Goal: Task Accomplishment & Management: Use online tool/utility

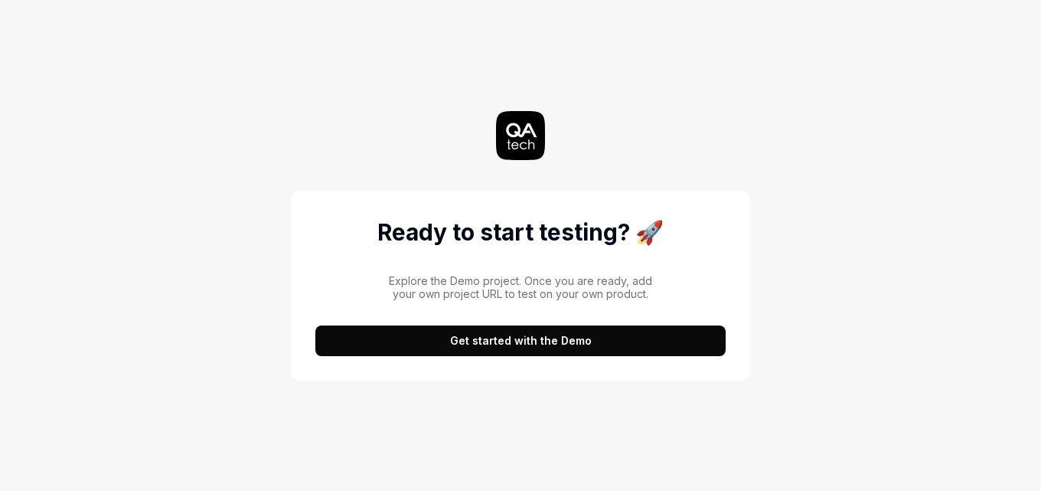
click at [623, 347] on button "Get started with the Demo" at bounding box center [520, 340] width 410 height 31
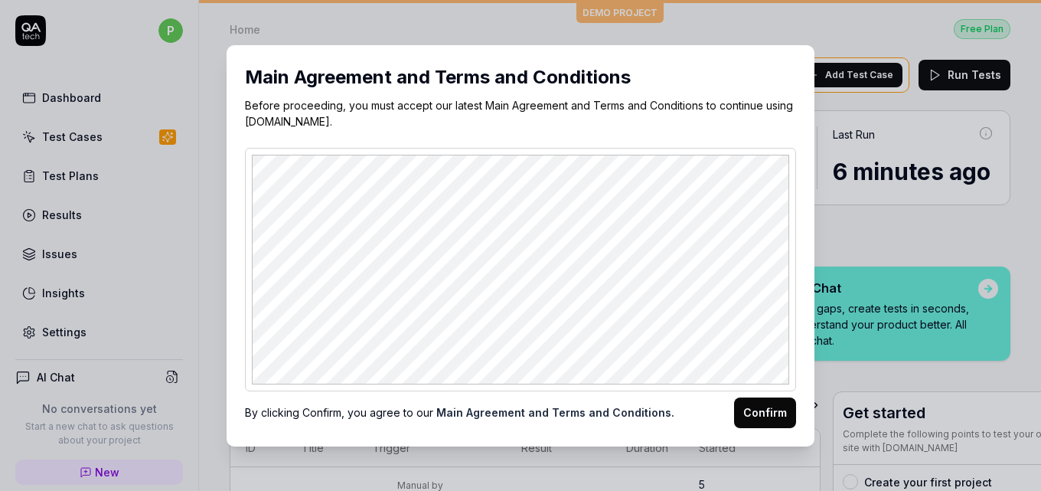
click at [767, 416] on button "Confirm" at bounding box center [765, 412] width 62 height 31
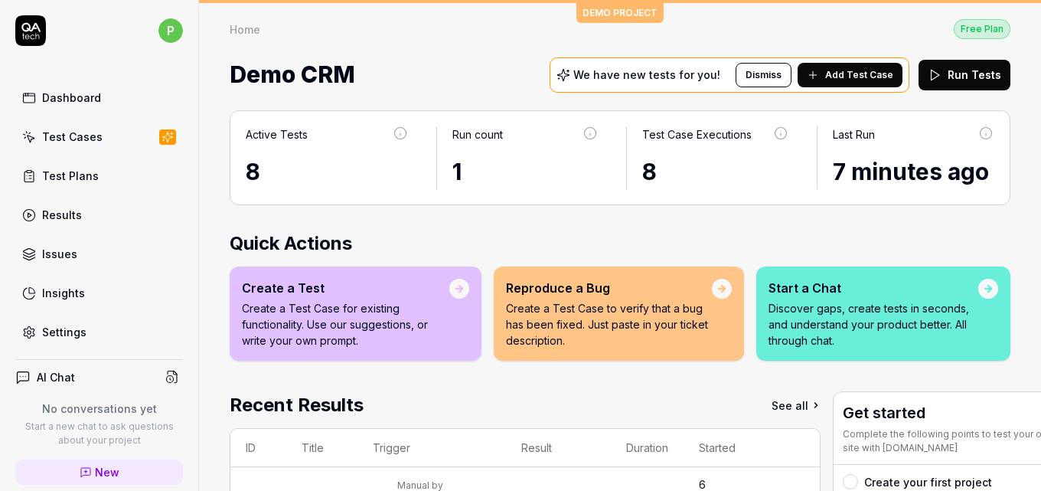
click at [268, 136] on div "Active Tests" at bounding box center [277, 134] width 62 height 16
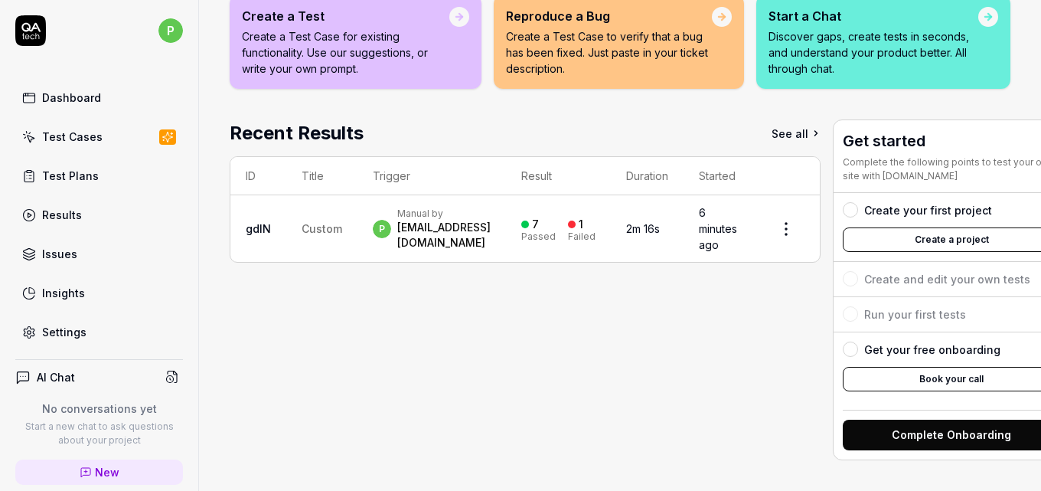
scroll to position [283, 0]
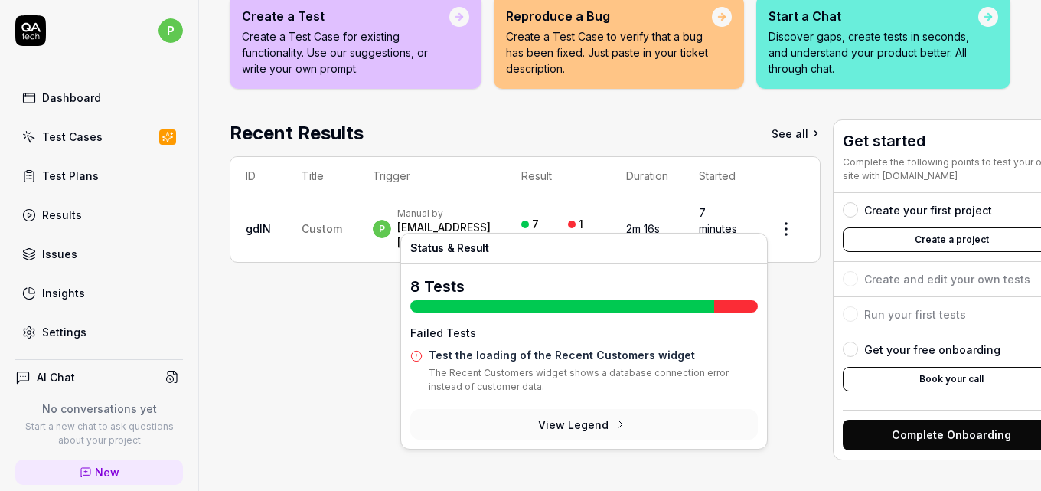
click at [606, 411] on button "View Legend" at bounding box center [584, 424] width 348 height 31
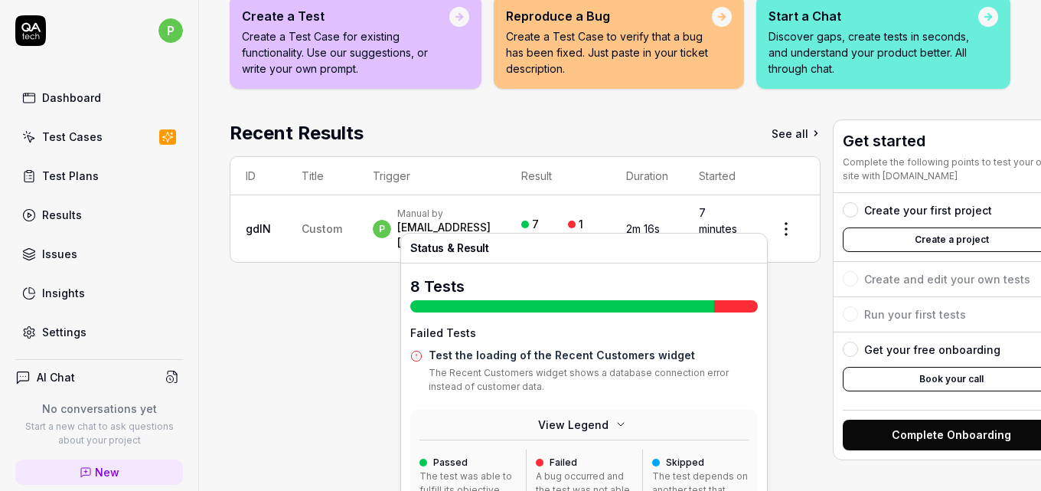
click at [556, 216] on div "7 Passed" at bounding box center [538, 228] width 34 height 25
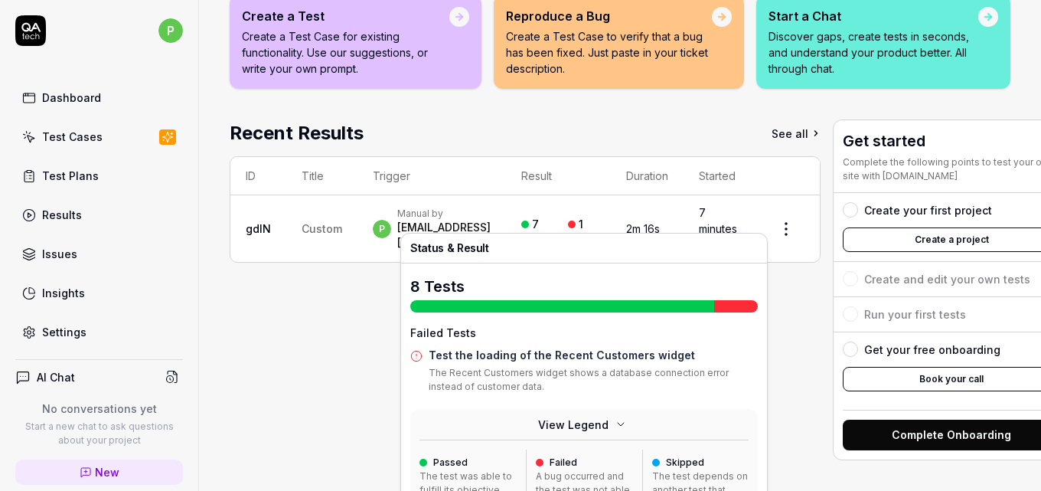
click at [556, 216] on div "7 Passed" at bounding box center [538, 228] width 34 height 25
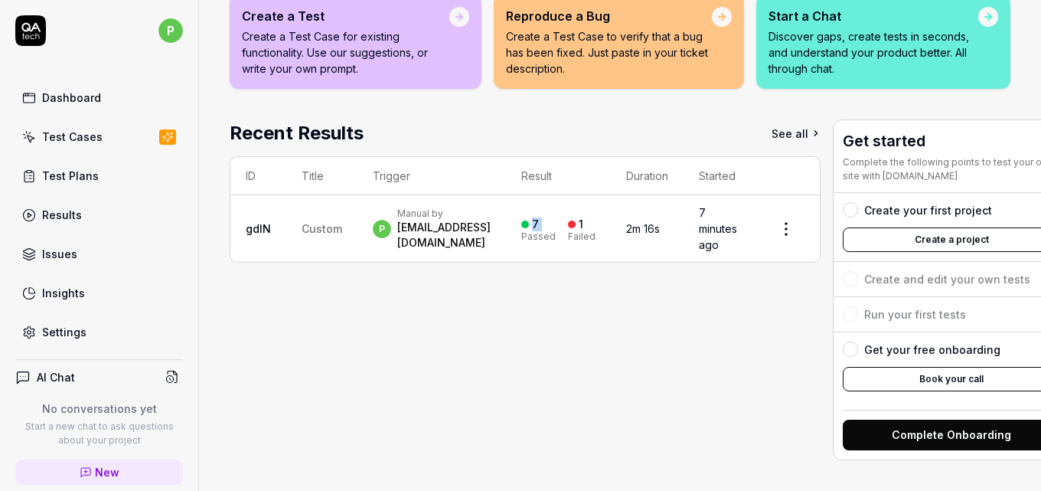
click at [556, 216] on div "7 Passed" at bounding box center [538, 228] width 34 height 25
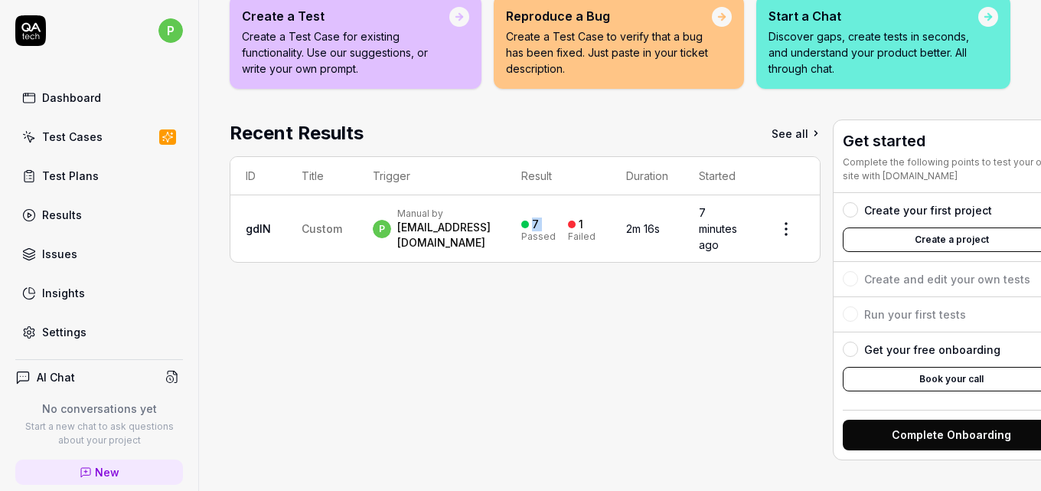
click at [556, 216] on div "7 Passed" at bounding box center [538, 228] width 34 height 25
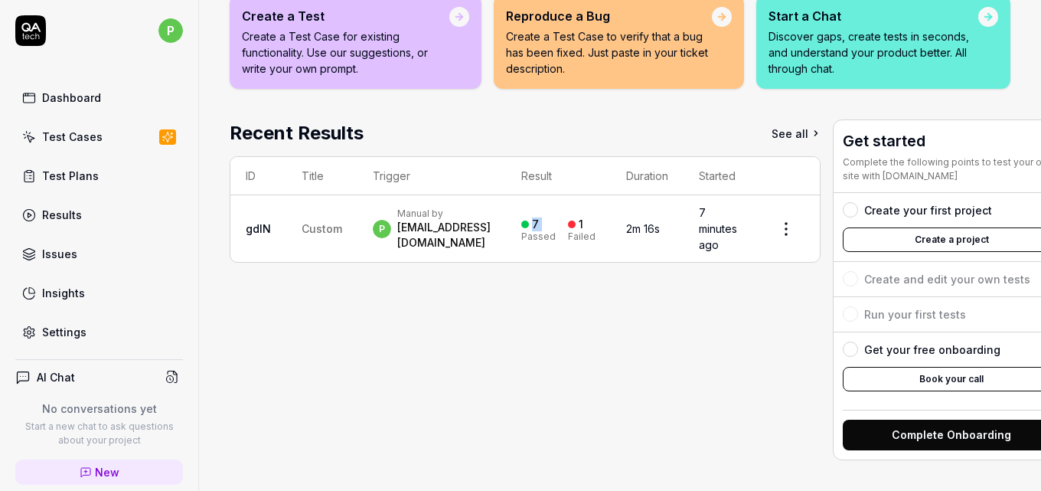
click at [821, 121] on link "See all" at bounding box center [796, 133] width 49 height 28
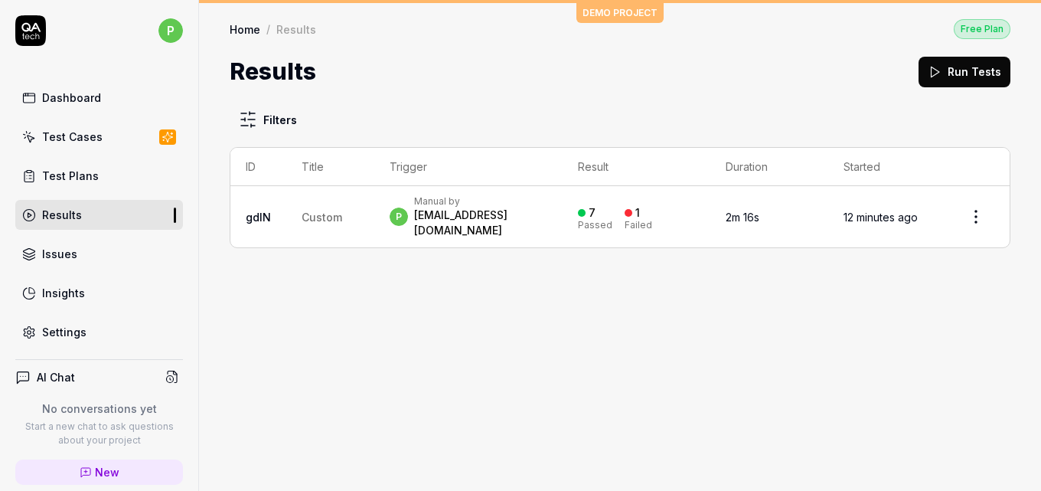
click at [74, 261] on div "Issues" at bounding box center [59, 254] width 35 height 16
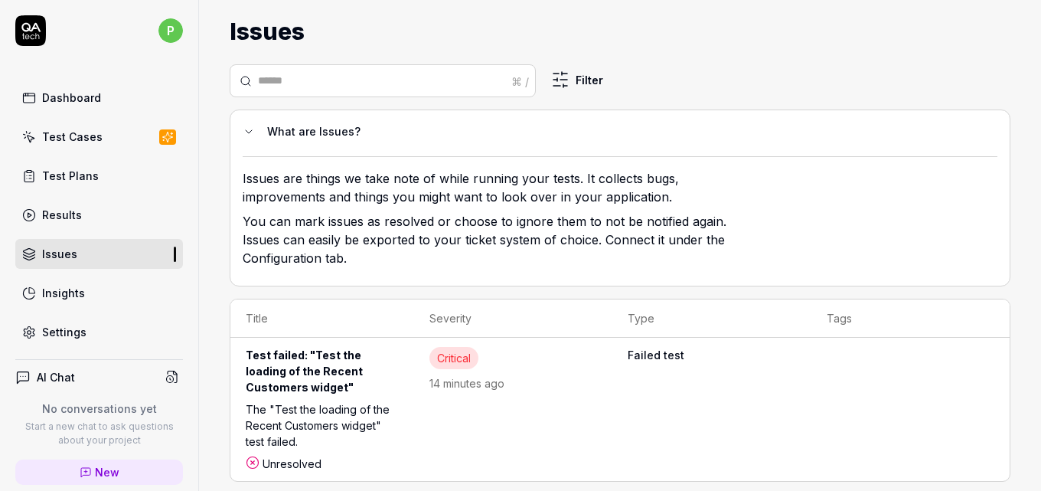
scroll to position [61, 0]
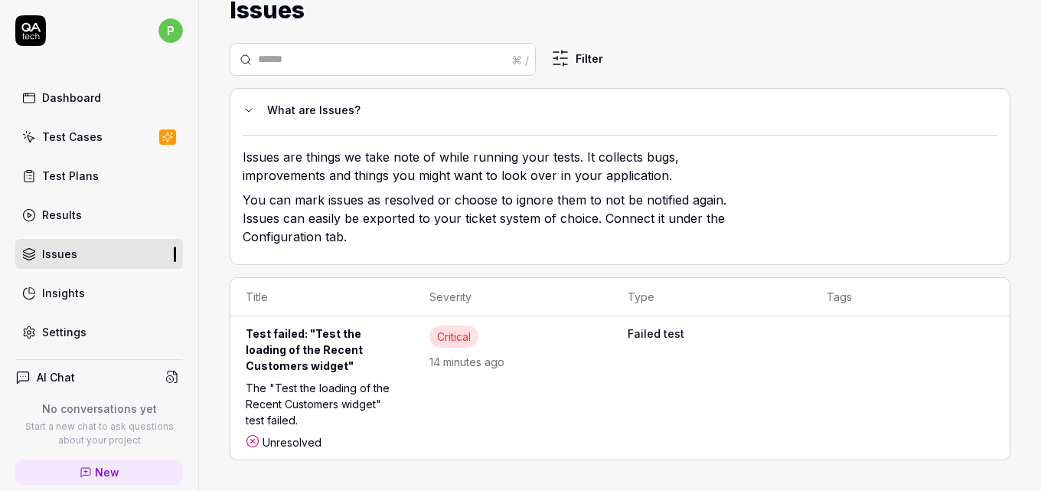
click at [332, 394] on div "The "Test the loading of the Recent Customers widget" test failed." at bounding box center [322, 407] width 153 height 54
click at [131, 137] on link "Test Cases" at bounding box center [99, 137] width 168 height 30
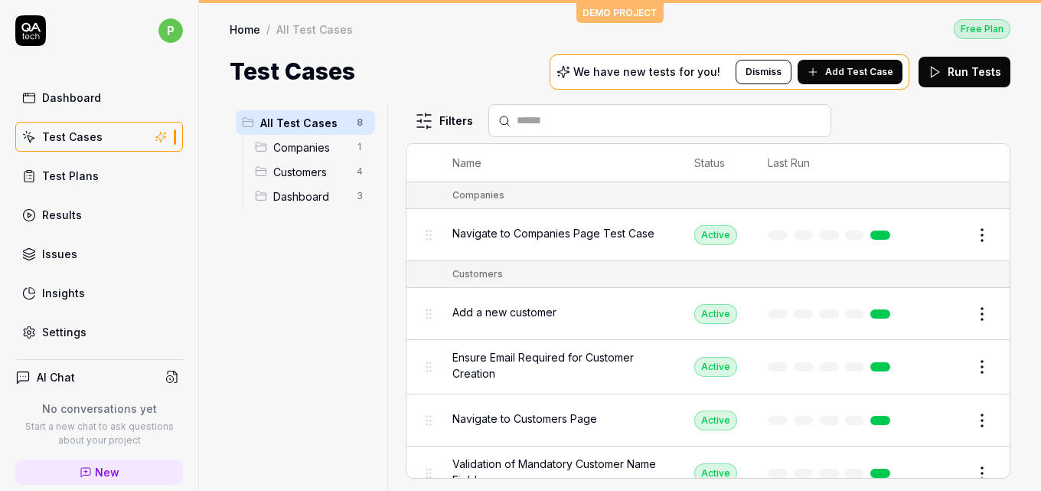
click at [554, 243] on div "Navigate to Companies Page Test Case" at bounding box center [558, 234] width 211 height 33
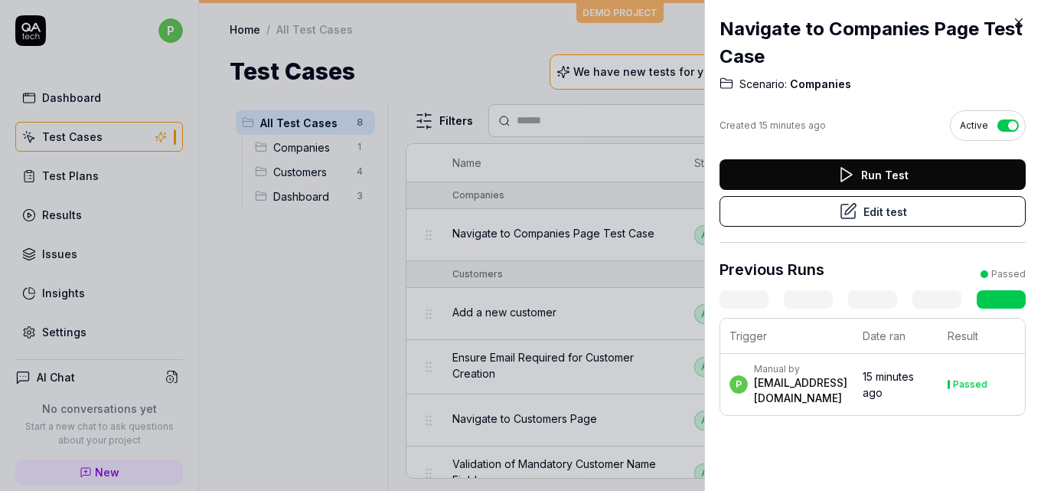
click at [902, 204] on button "Edit test" at bounding box center [873, 211] width 306 height 31
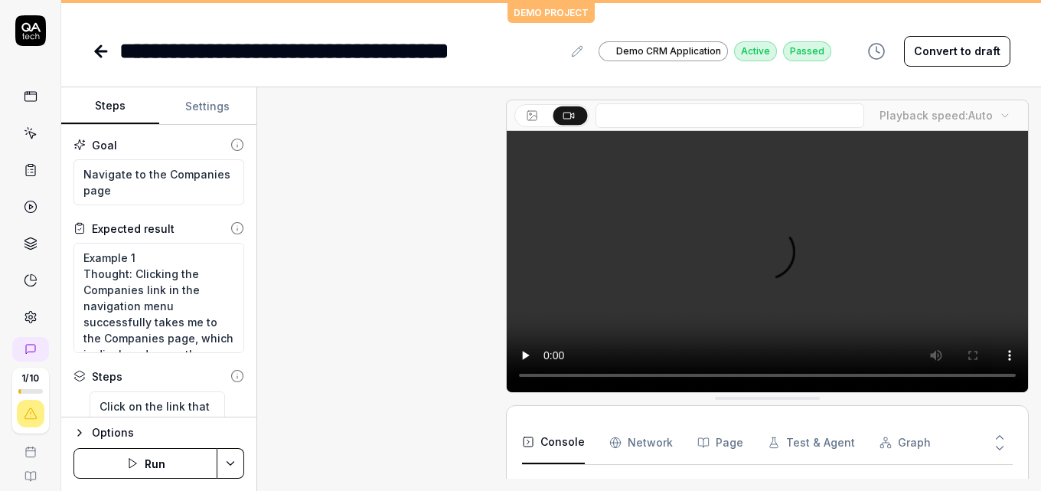
scroll to position [389, 0]
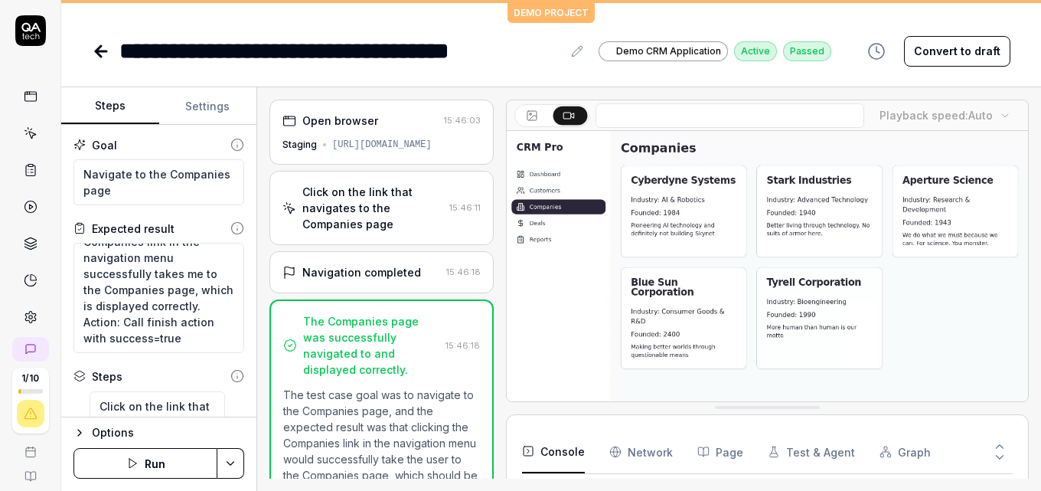
scroll to position [68, 0]
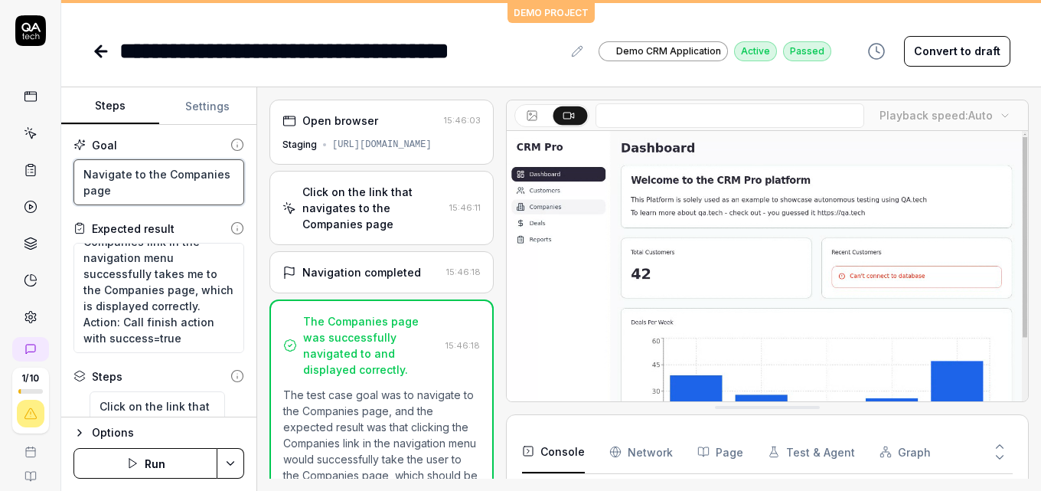
click at [153, 175] on textarea "Navigate to the Companies page" at bounding box center [159, 182] width 171 height 46
click at [200, 93] on button "Settings" at bounding box center [208, 106] width 98 height 37
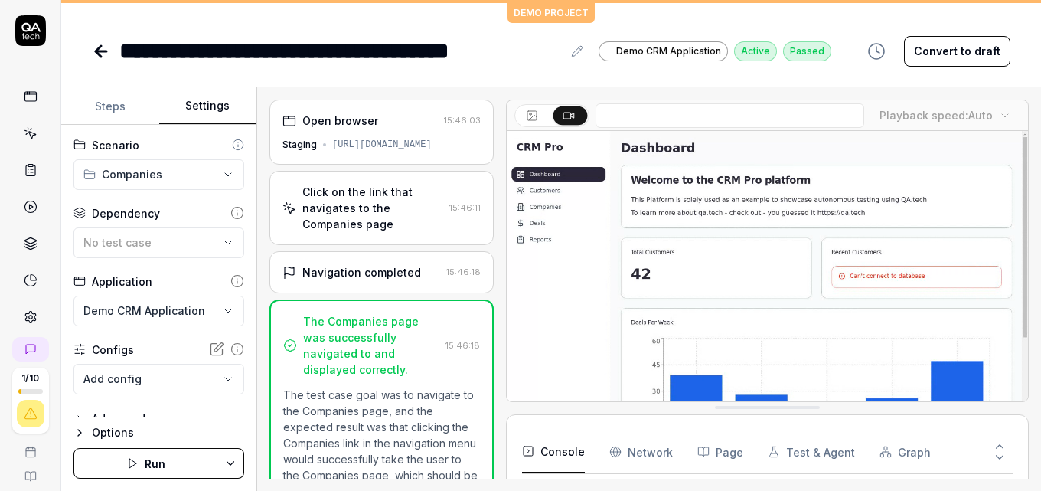
click at [204, 169] on html "**********" at bounding box center [520, 245] width 1041 height 491
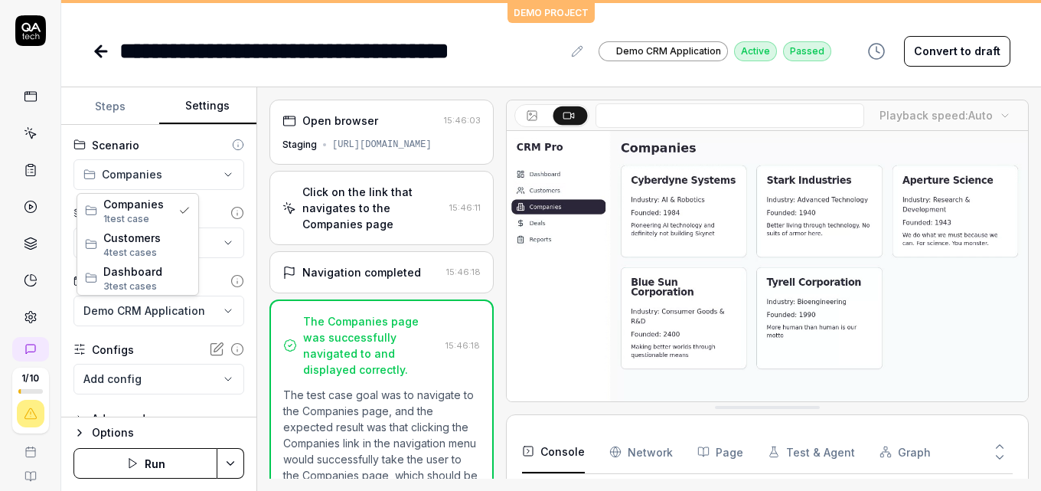
click at [204, 169] on html "**********" at bounding box center [520, 245] width 1041 height 491
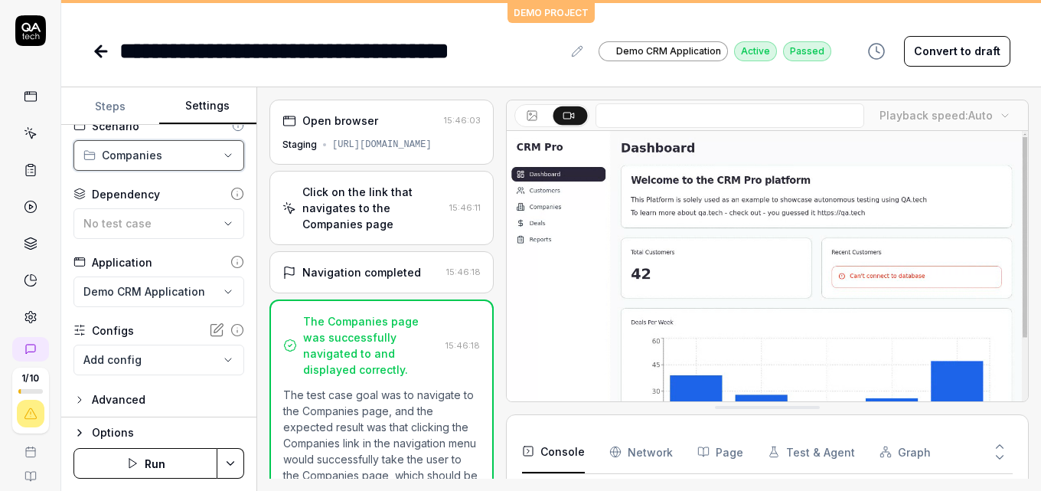
scroll to position [23, 0]
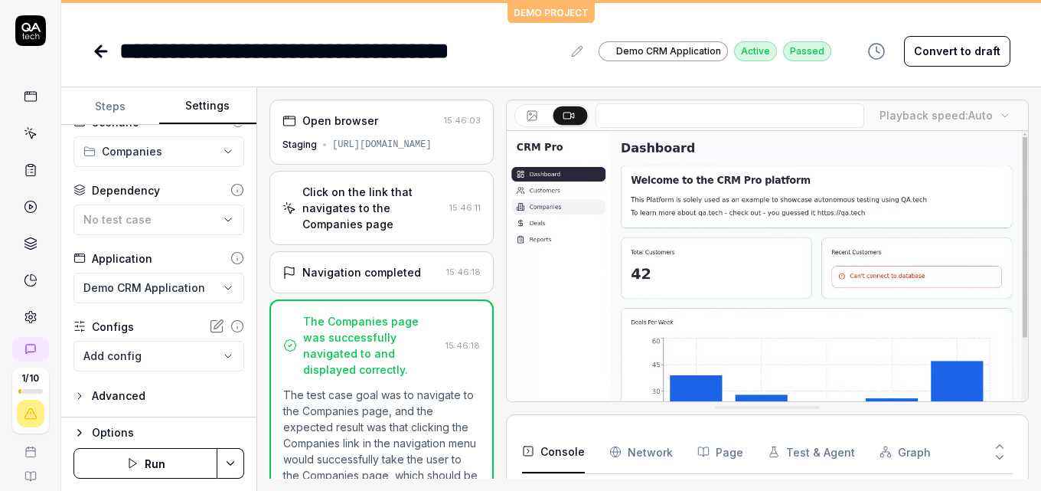
click at [208, 342] on body "**********" at bounding box center [520, 245] width 1041 height 491
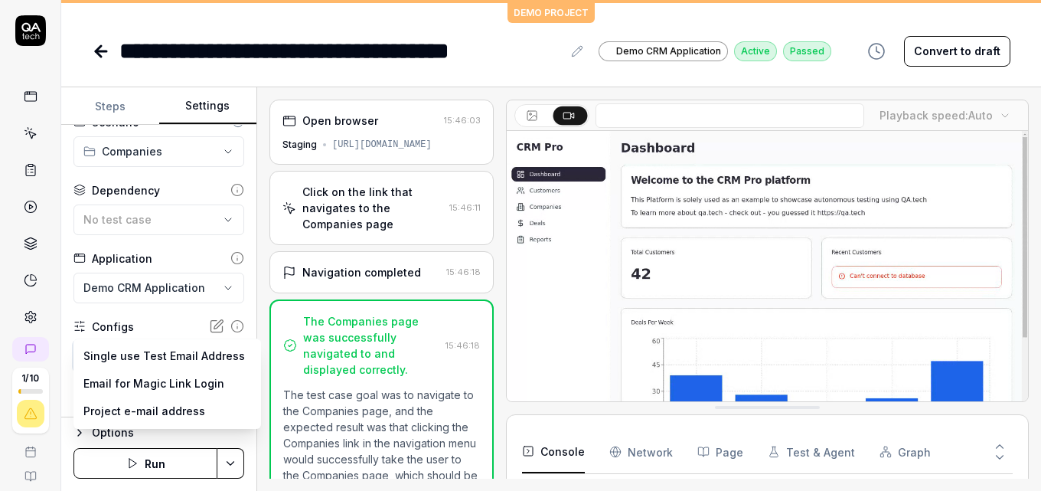
click at [97, 52] on html "**********" at bounding box center [520, 245] width 1041 height 491
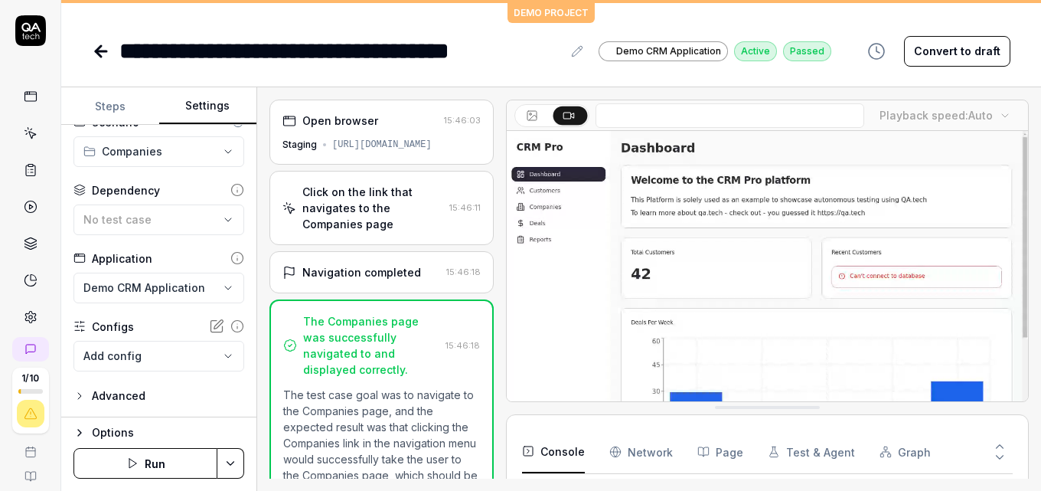
click at [98, 44] on icon at bounding box center [101, 51] width 18 height 18
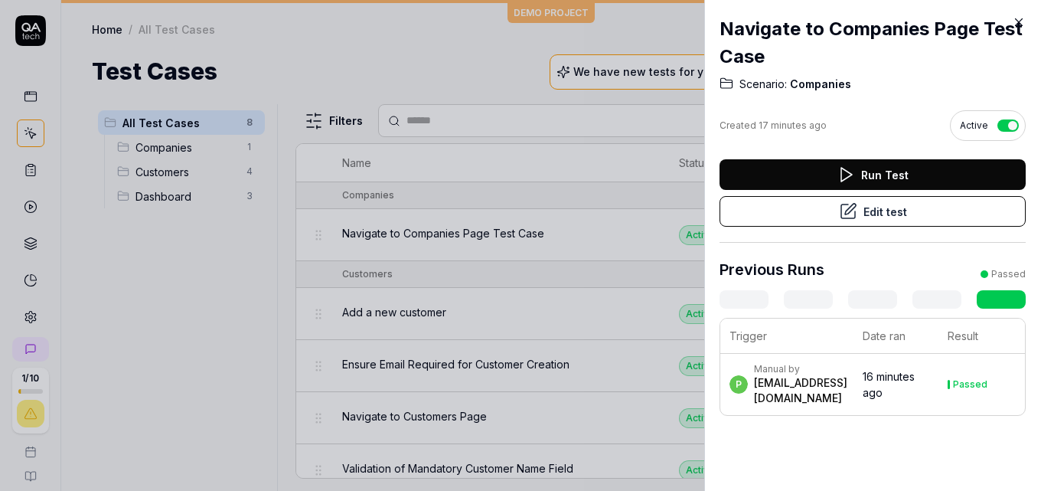
click at [1023, 22] on icon at bounding box center [1019, 22] width 14 height 14
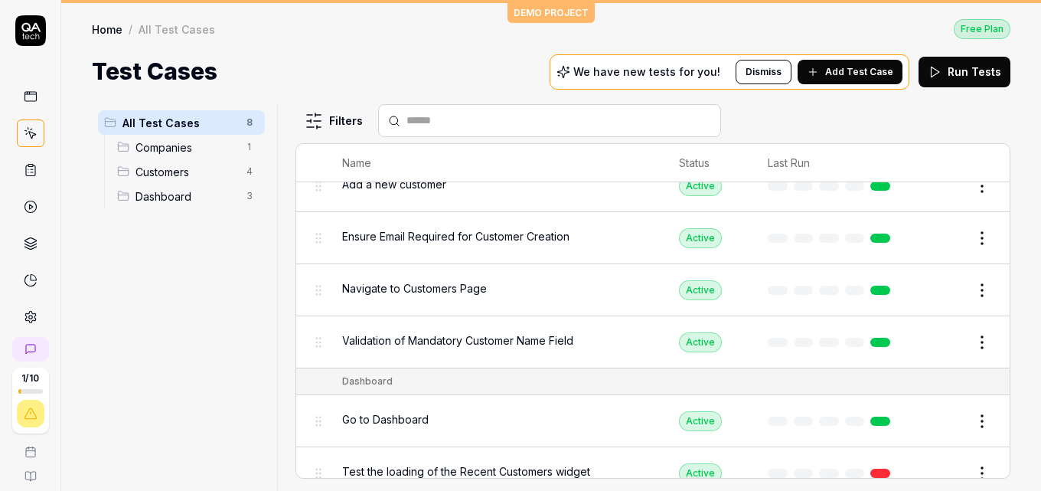
scroll to position [201, 0]
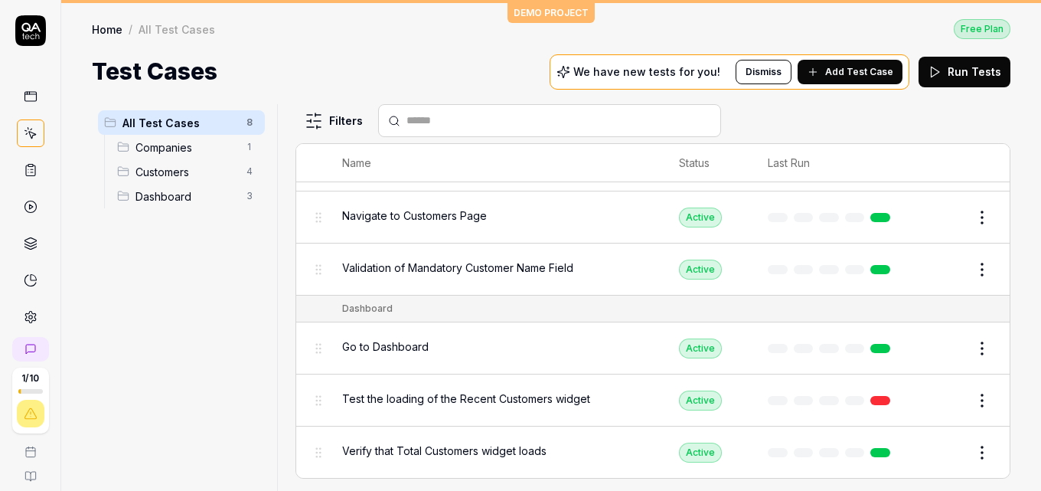
click at [572, 401] on span "Test the loading of the Recent Customers widget" at bounding box center [466, 399] width 248 height 16
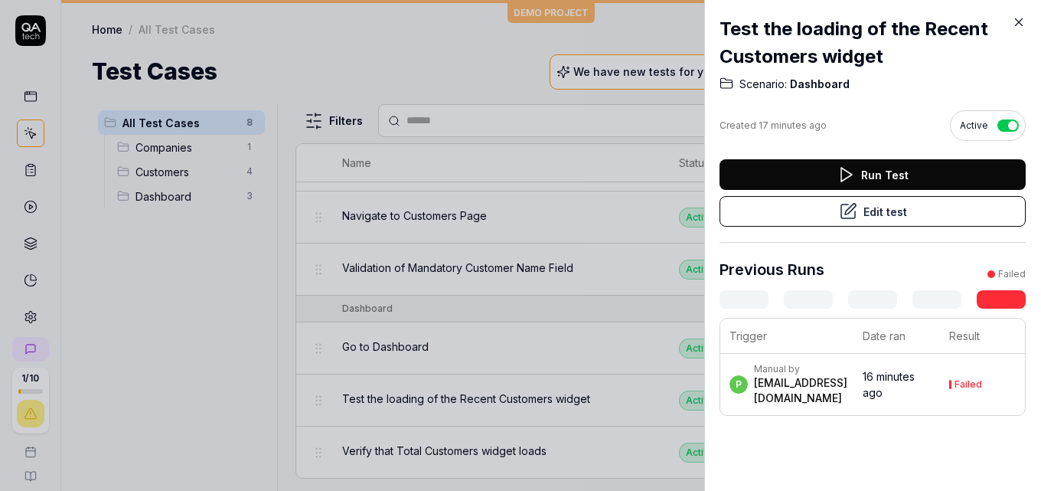
click at [763, 218] on button "Edit test" at bounding box center [873, 211] width 306 height 31
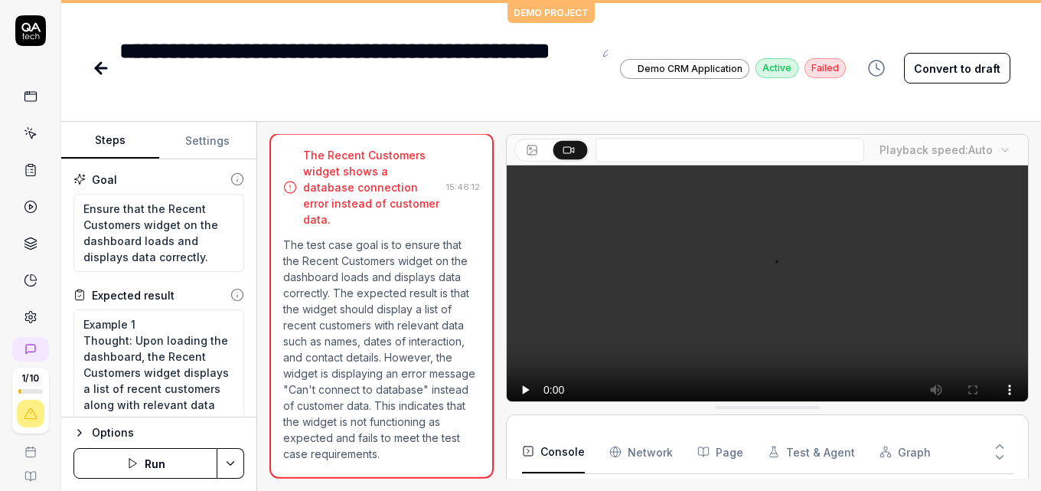
scroll to position [136, 0]
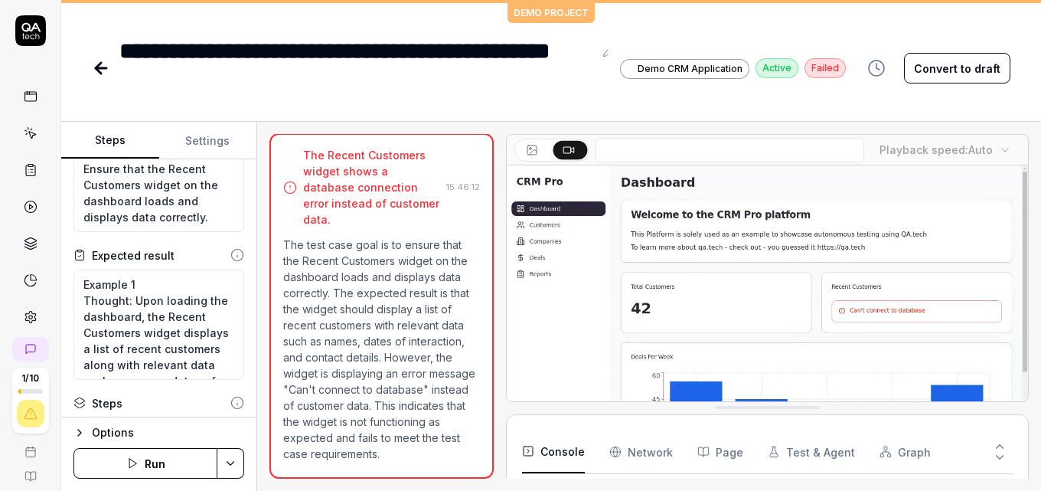
scroll to position [38, 0]
click at [96, 64] on icon at bounding box center [101, 68] width 18 height 18
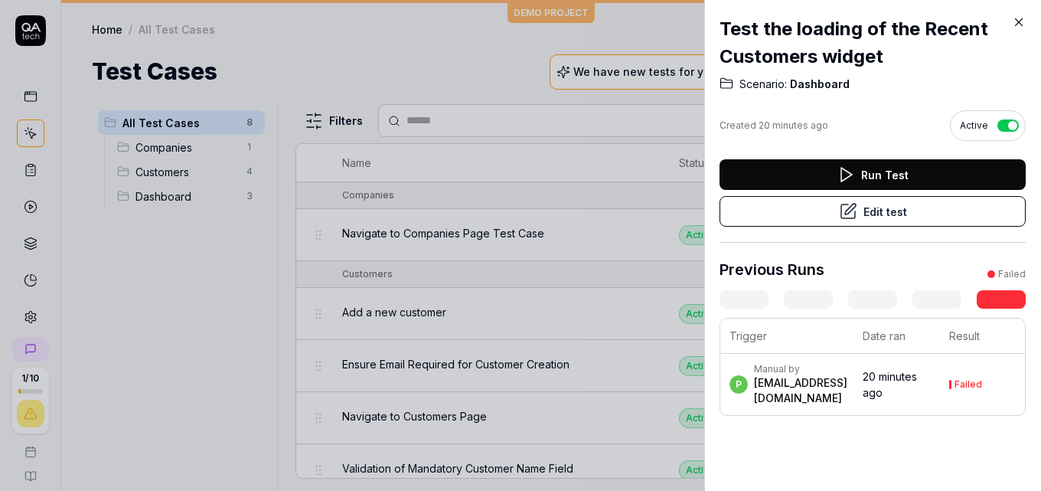
click at [1019, 22] on icon at bounding box center [1019, 22] width 7 height 7
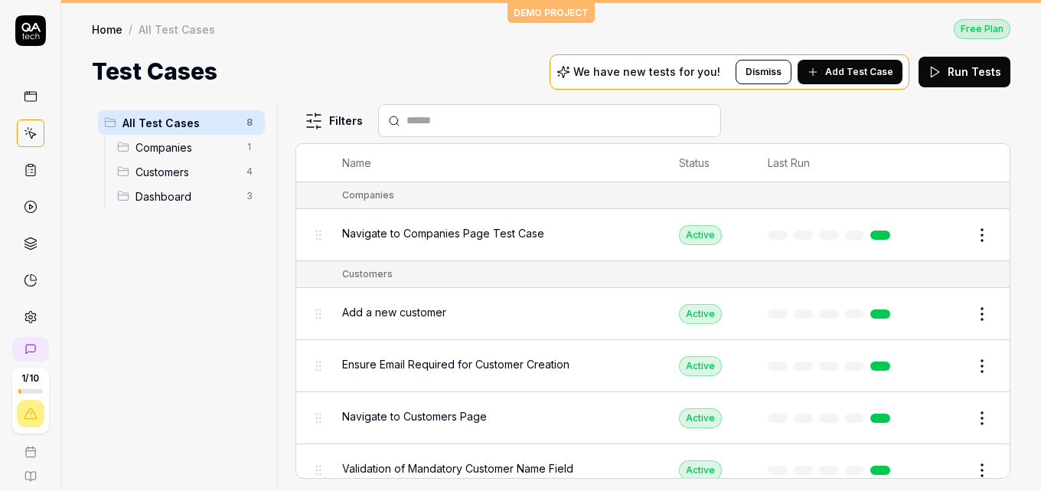
click at [825, 61] on button "Add Test Case" at bounding box center [850, 72] width 105 height 25
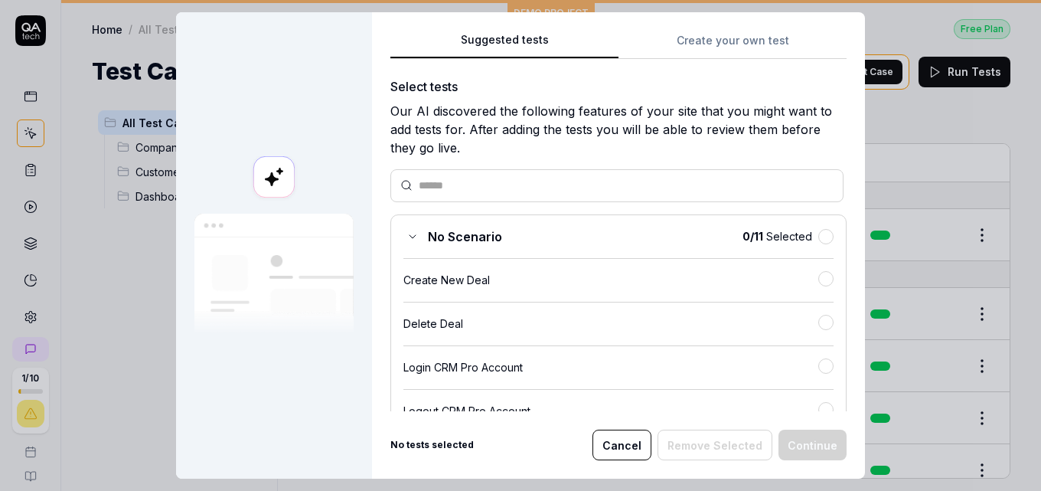
click at [506, 284] on div "Create New Deal" at bounding box center [611, 280] width 415 height 16
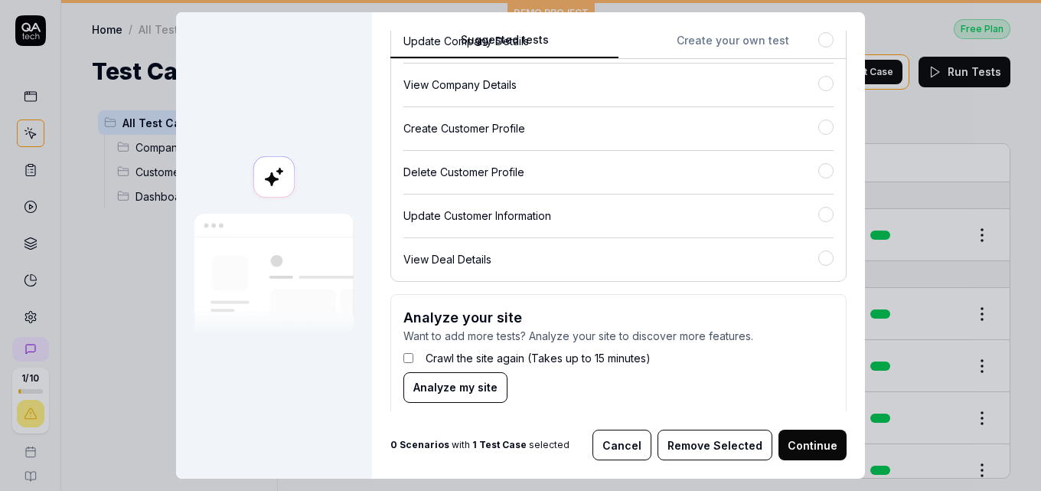
scroll to position [473, 0]
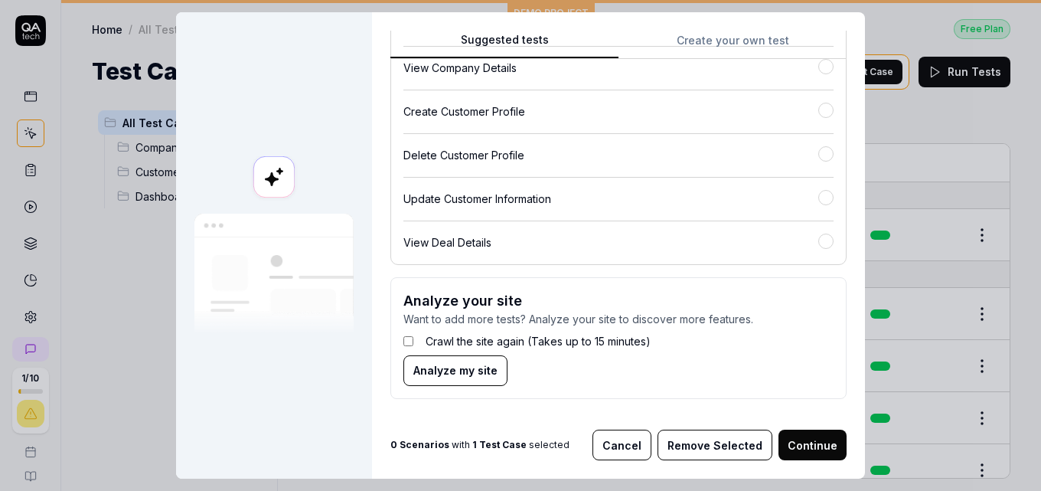
click at [804, 442] on button "Continue" at bounding box center [813, 445] width 68 height 31
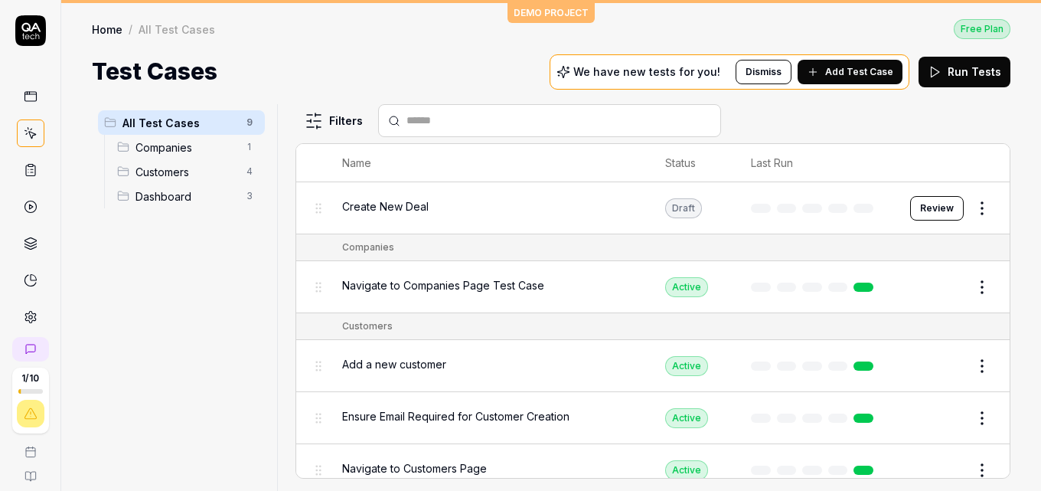
click at [979, 213] on html "1 / 10 p P DEMO PROJECT Home / All Test Cases Free Plan Home / All Test Cases F…" at bounding box center [520, 245] width 1041 height 491
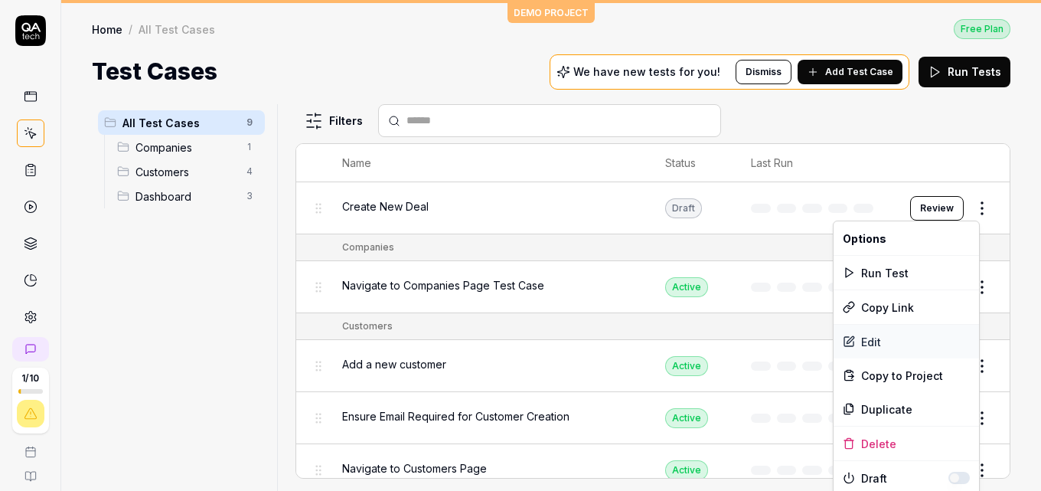
click at [886, 342] on div "Edit" at bounding box center [906, 342] width 145 height 34
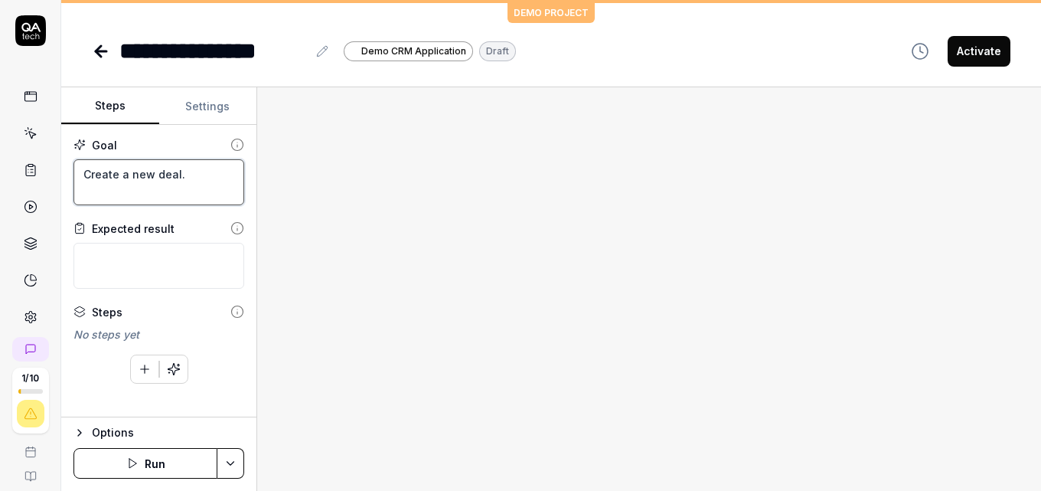
click at [145, 175] on textarea "Create a new deal." at bounding box center [159, 182] width 171 height 46
type textarea "*"
type textarea "CH"
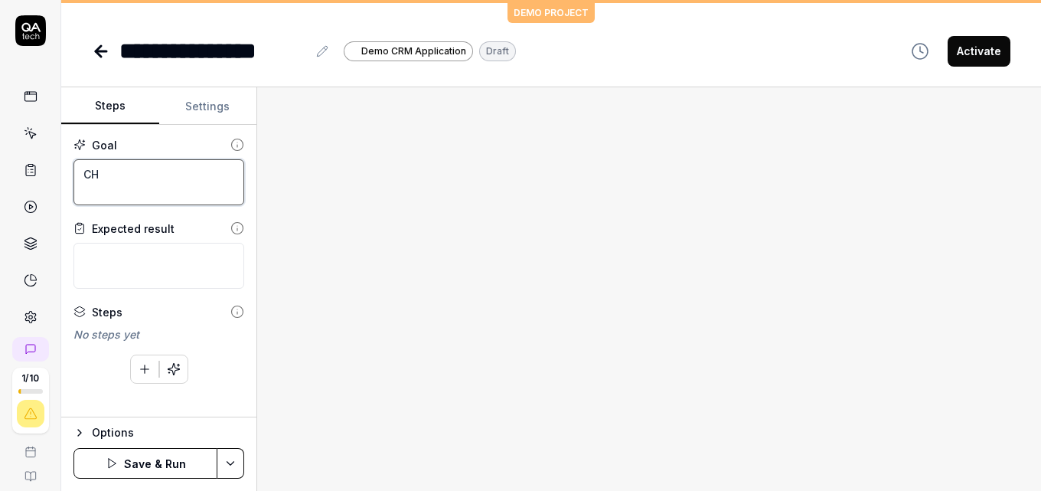
type textarea "*"
type textarea "CHe"
type textarea "*"
type textarea "CHec"
type textarea "*"
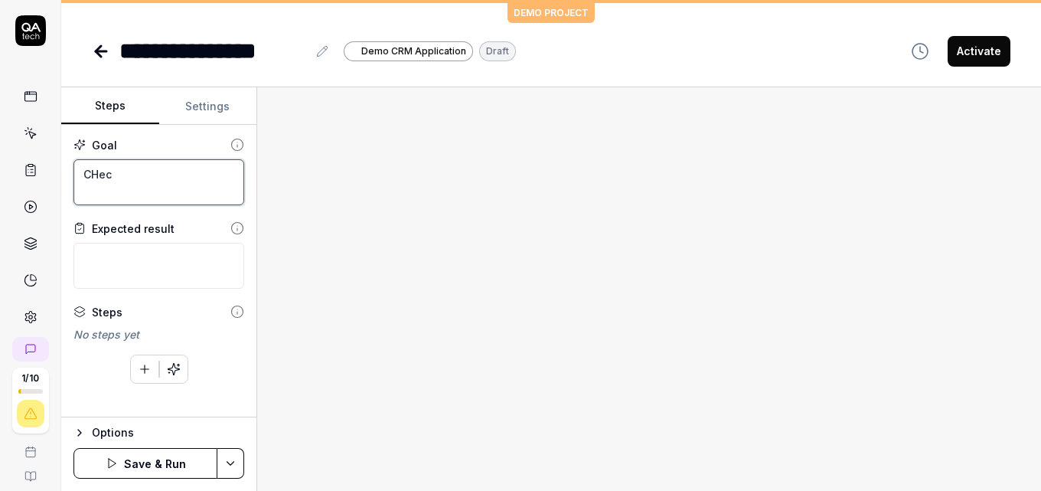
type textarea "CHeck"
type textarea "*"
type textarea "CHeck"
type textarea "*"
type textarea "CHeck i"
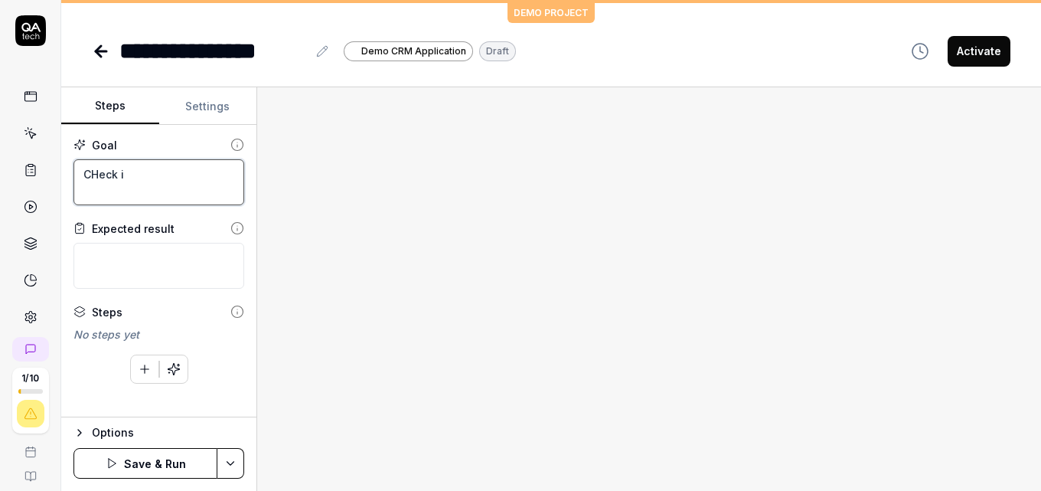
type textarea "*"
type textarea "CHeck if"
type textarea "*"
type textarea "CHeck if"
type textarea "*"
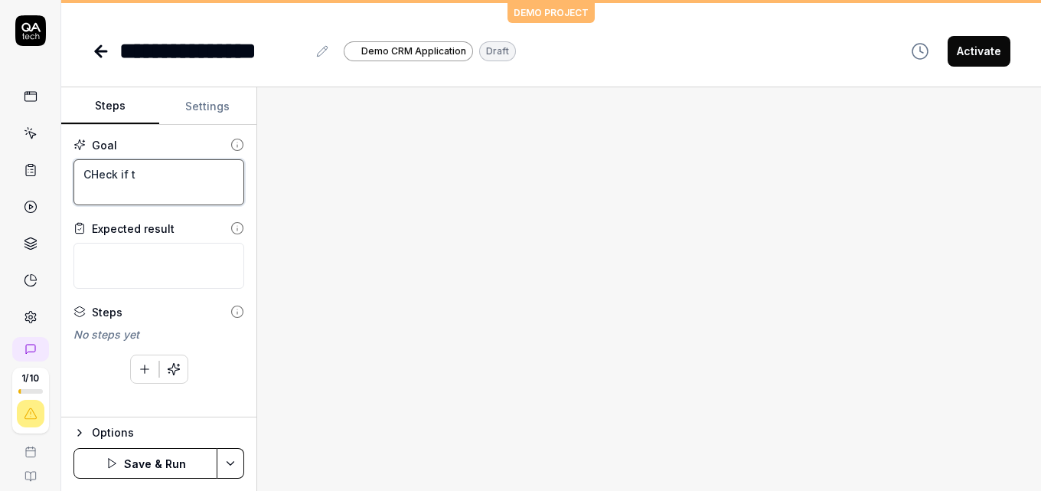
type textarea "CHeck if th"
type textarea "*"
type textarea "CHeck if the"
type textarea "*"
type textarea "CHeck if the"
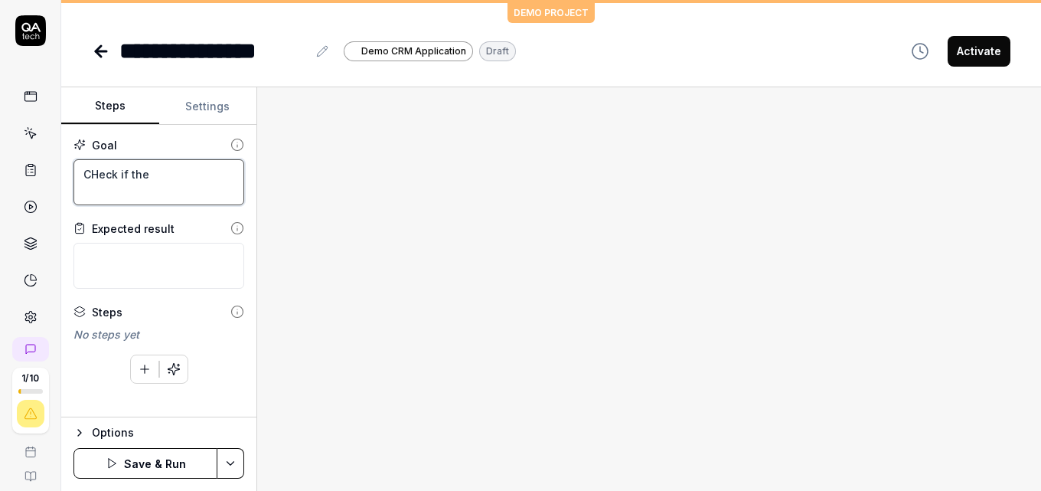
type textarea "*"
type textarea "CHeck if the s"
type textarea "*"
type textarea "CHeck if the si"
type textarea "*"
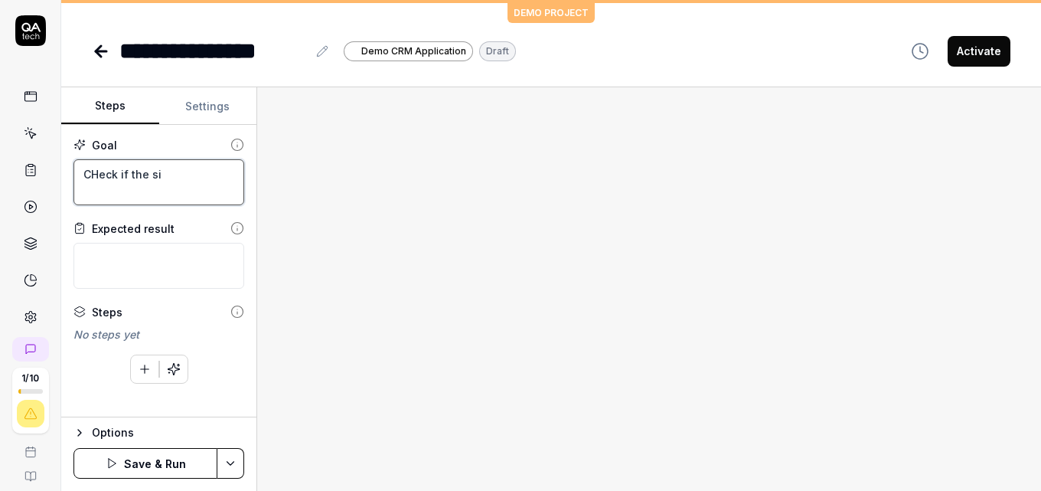
type textarea "CHeck if the sit"
type textarea "*"
type textarea "CHeck if the site"
type textarea "*"
type textarea "CHeck if the site"
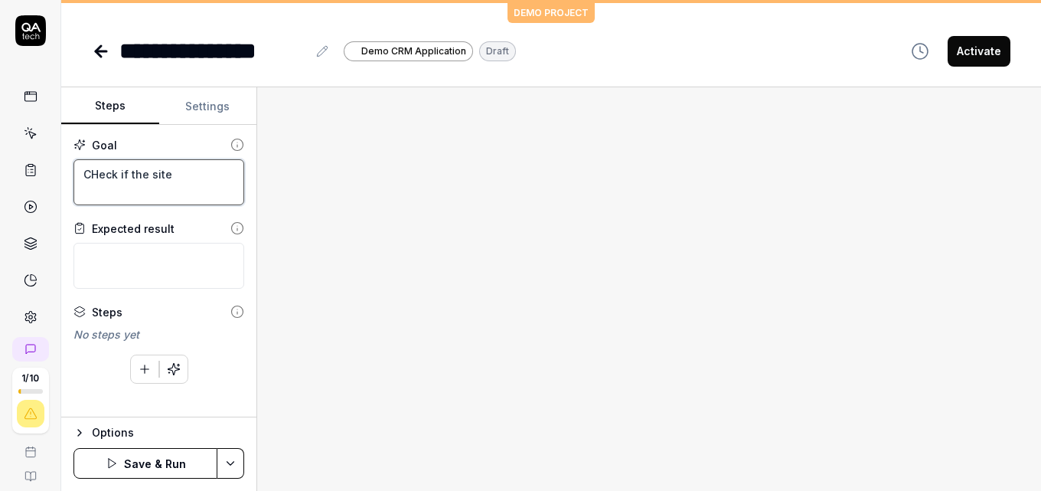
type textarea "*"
type textarea "CHeck if the site i"
type textarea "*"
type textarea "CHeck if the site is"
type textarea "*"
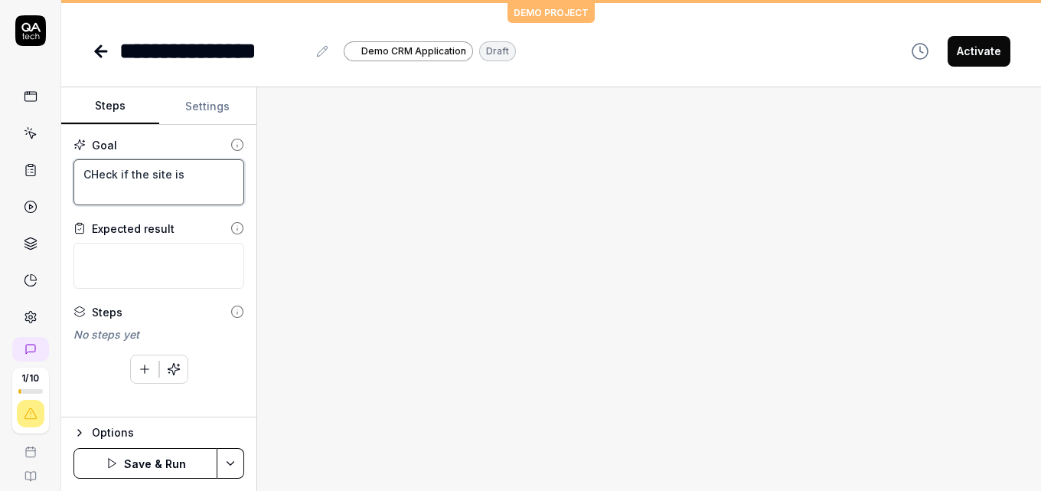
type textarea "CHeck if the site is"
type textarea "*"
type textarea "CHeck if the site is a"
click at [149, 175] on textarea "CHeck if the site is a" at bounding box center [159, 182] width 171 height 46
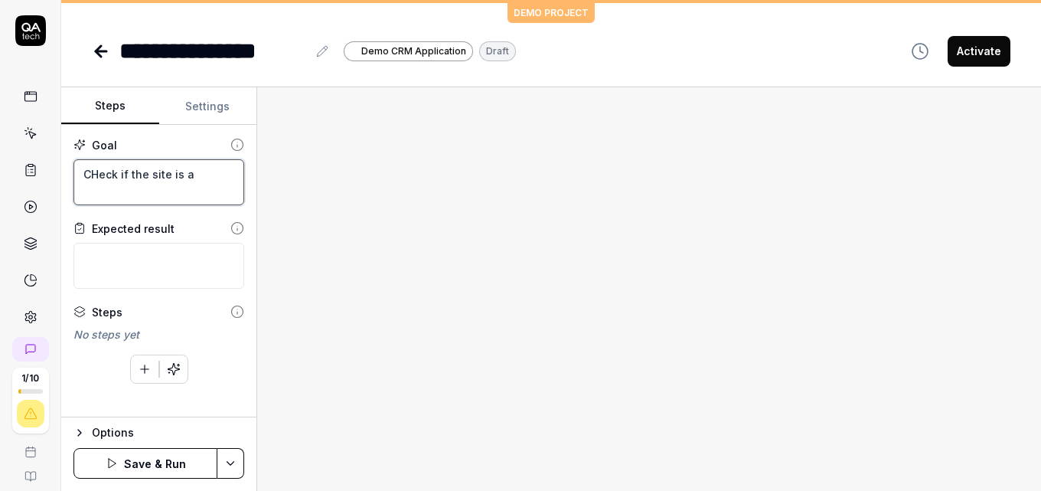
click at [149, 175] on textarea "CHeck if the site is a" at bounding box center [159, 182] width 171 height 46
type textarea "*"
type textarea "C"
type textarea "*"
type textarea "Ch"
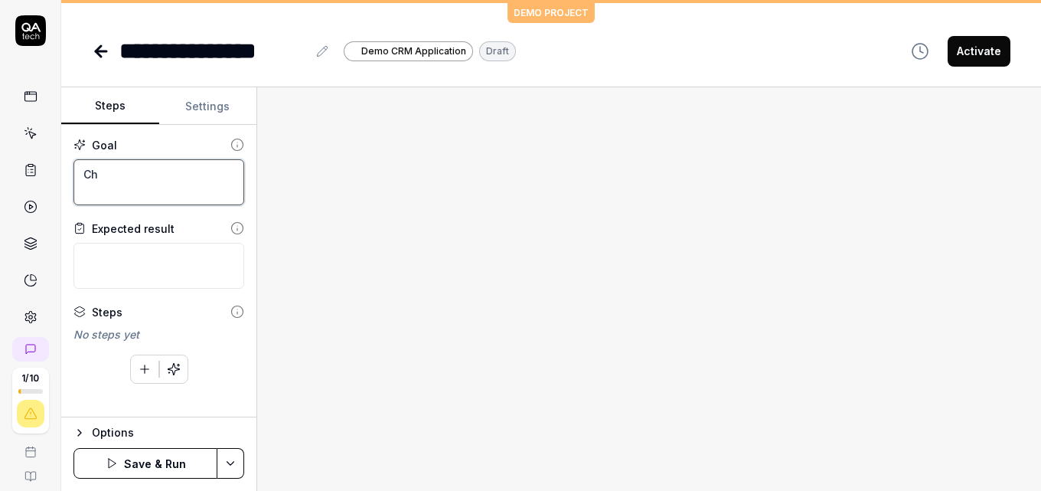
type textarea "*"
type textarea "Che"
type textarea "*"
type textarea "Chec"
type textarea "*"
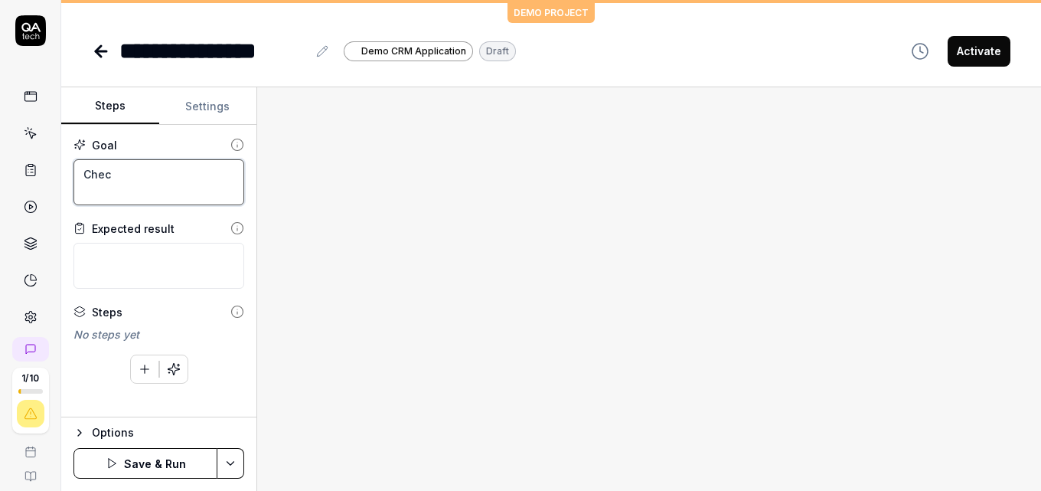
type textarea "Check"
type textarea "*"
type textarea "Check"
type textarea "*"
type textarea "Check i"
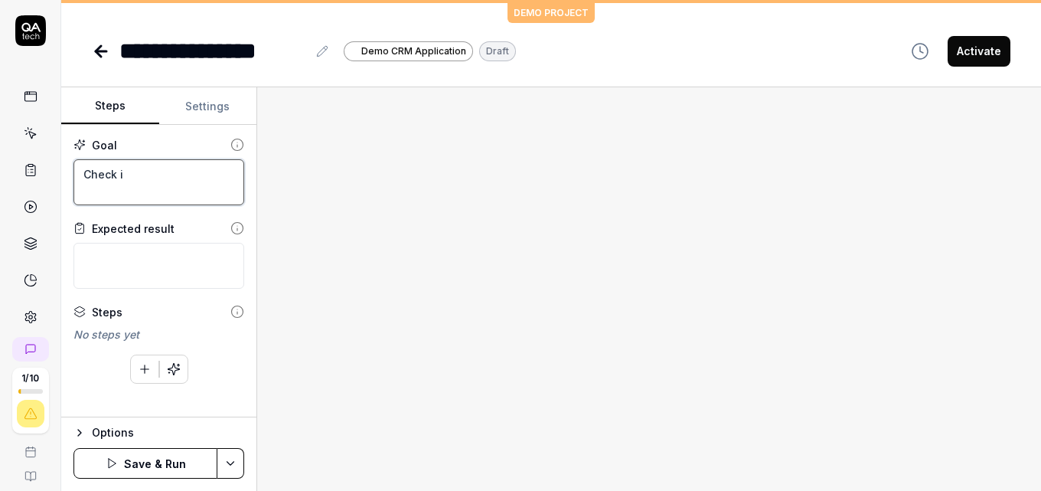
type textarea "*"
type textarea "Check if"
type textarea "*"
type textarea "Check if"
type textarea "*"
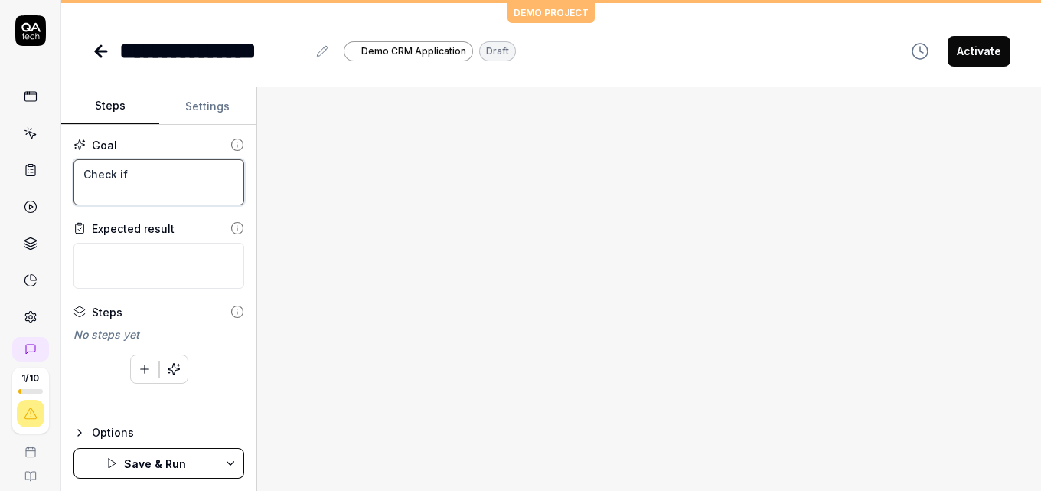
type textarea "Check if t"
type textarea "*"
type textarea "Check if the"
type textarea "*"
type textarea "Check if the"
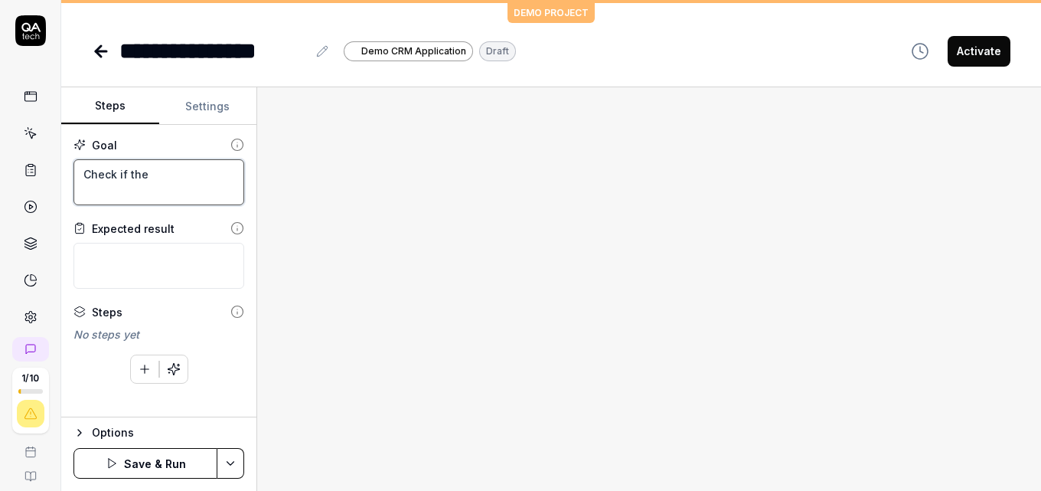
type textarea "*"
type textarea "Check if the s"
type textarea "*"
type textarea "Check if the si"
type textarea "*"
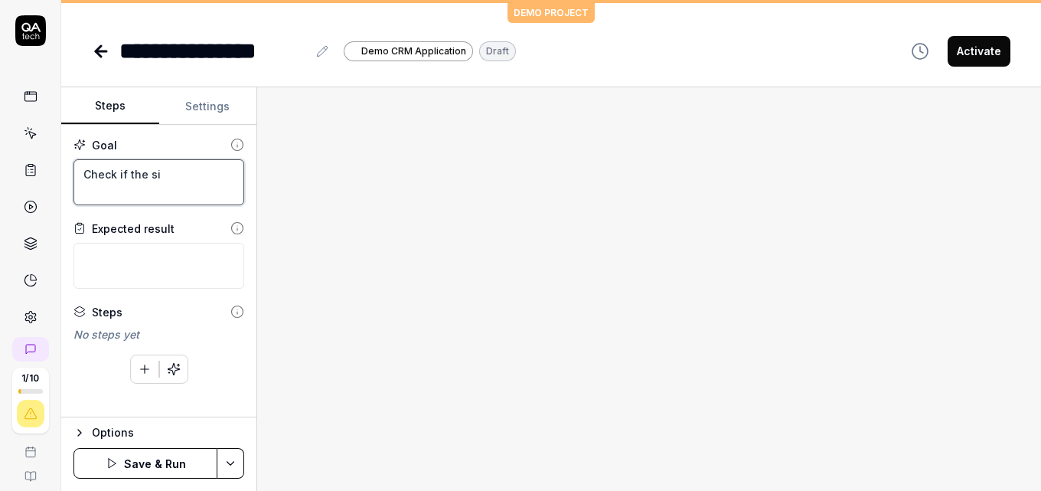
type textarea "Check if the sit"
type textarea "*"
type textarea "Check if the site"
type textarea "*"
type textarea "Check if the site"
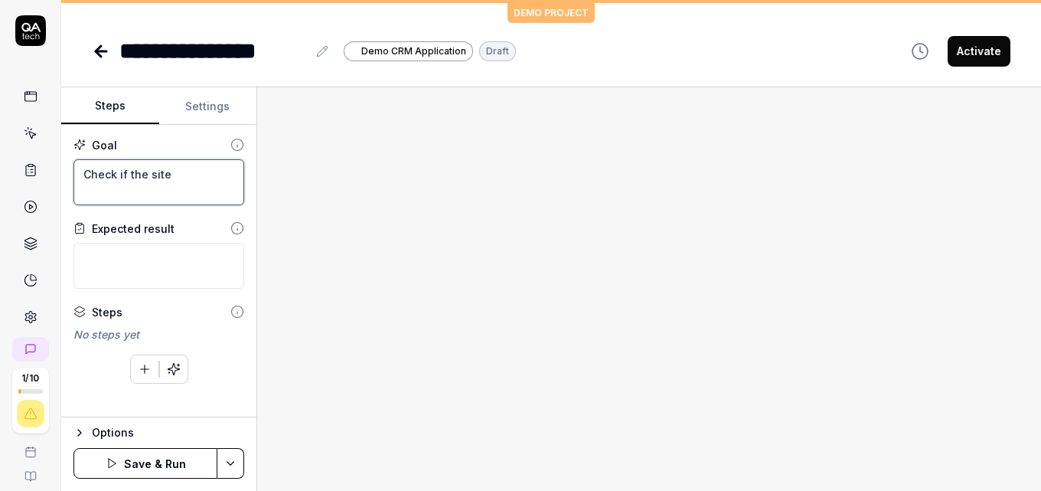
type textarea "*"
type textarea "Check if the site is"
type textarea "*"
type textarea "Check if the site is"
type textarea "*"
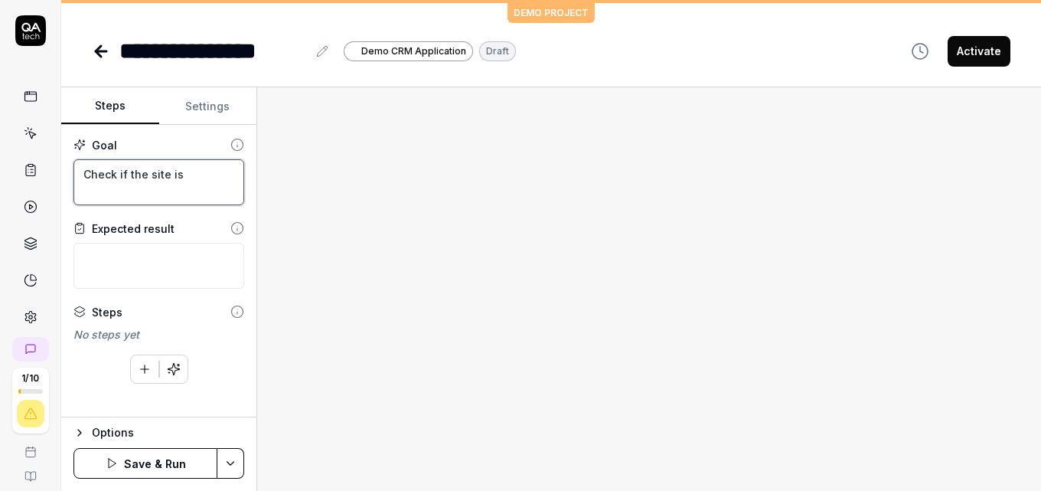
type textarea "Check if the site is a"
type textarea "*"
type textarea "Check if the site is ac"
type textarea "*"
type textarea "Check if the site is acc"
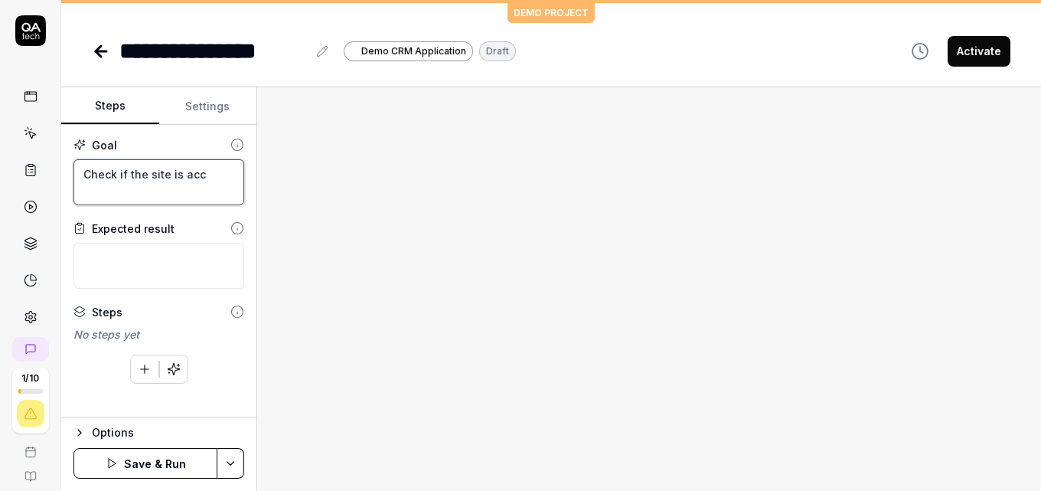
type textarea "*"
type textarea "Check if the site is acce"
type textarea "*"
type textarea "Check if the site is acces"
type textarea "*"
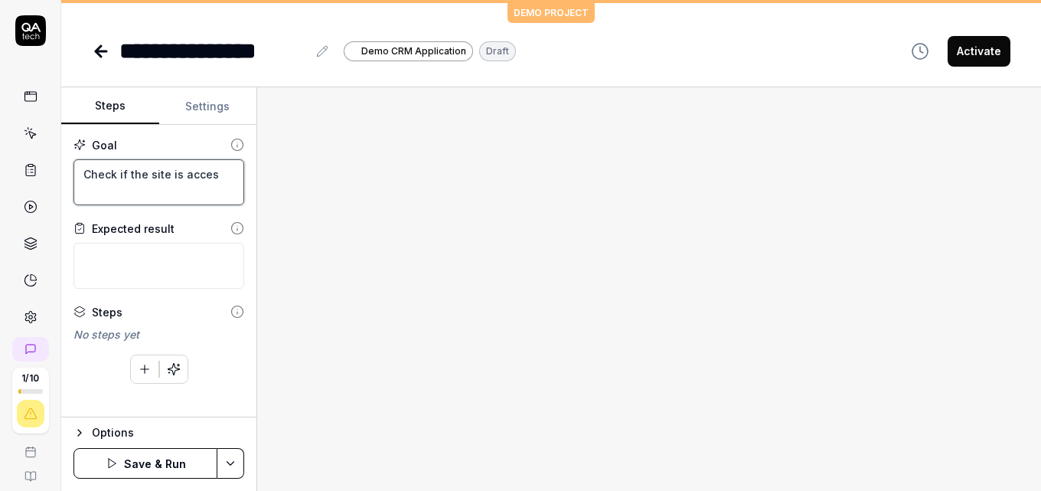
type textarea "Check if the site is access"
type textarea "*"
type textarea "Check if the site is accessi"
type textarea "*"
type textarea "Check if the site is accessib"
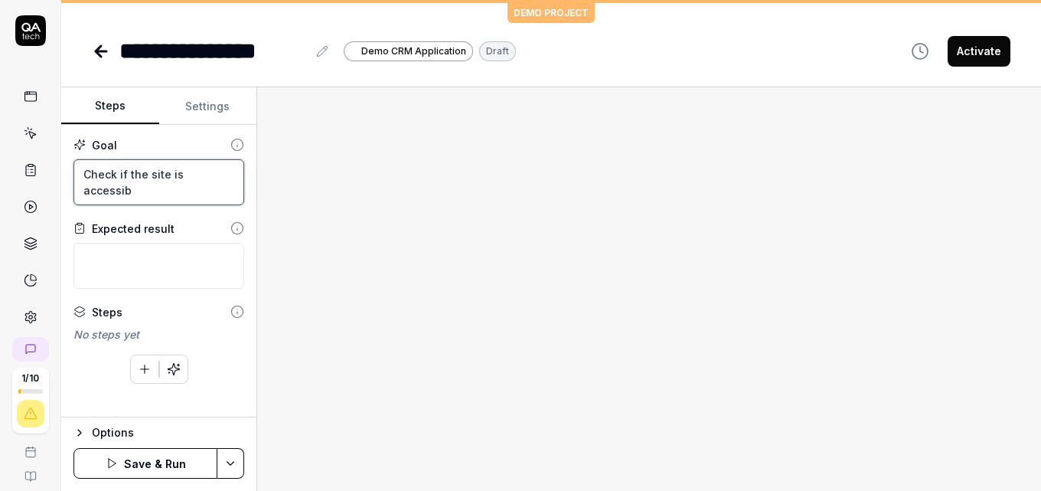
type textarea "*"
type textarea "Check if the site is accessibl"
type textarea "*"
type textarea "Check if the site is accessible"
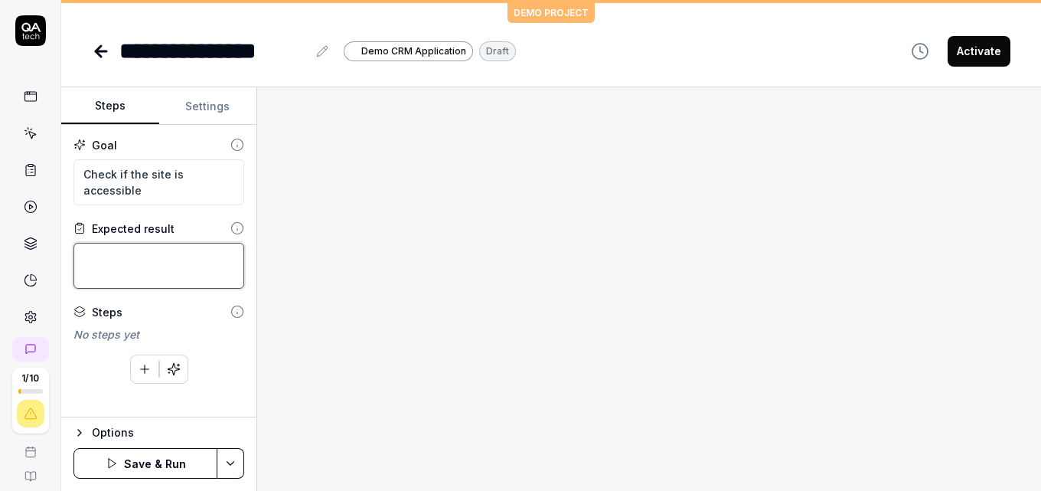
click at [201, 250] on textarea at bounding box center [159, 266] width 171 height 46
type textarea "*"
type textarea "O"
type textarea "*"
type textarea "Ope"
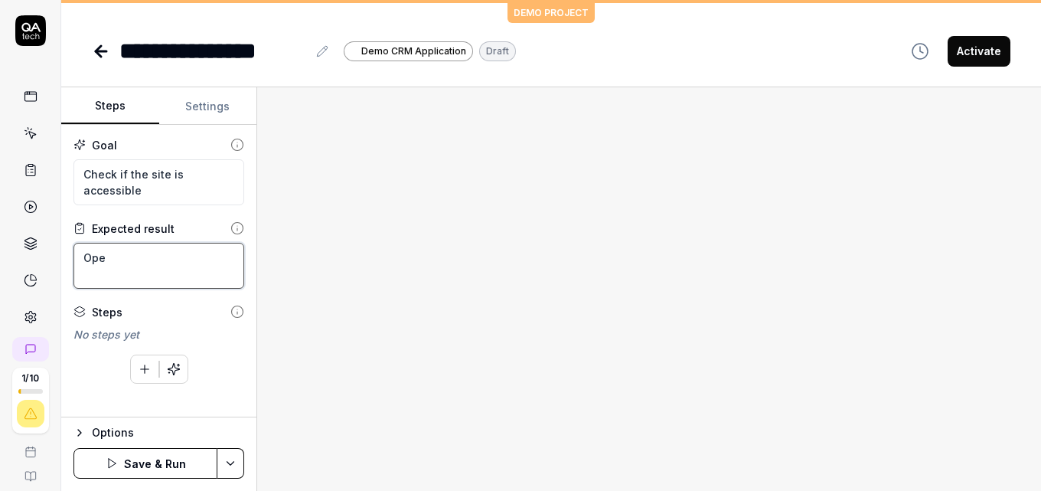
type textarea "*"
type textarea "Open"
type textarea "*"
type textarea "Open"
type textarea "*"
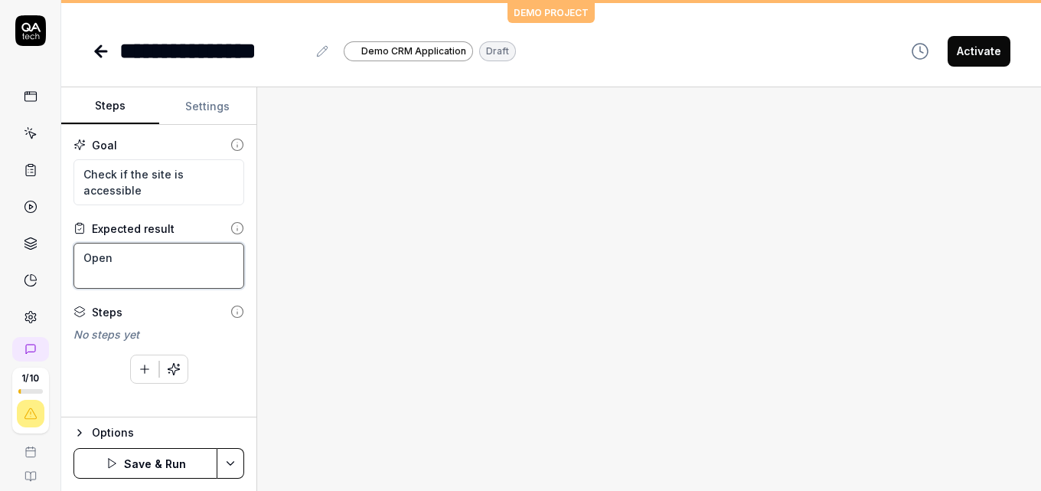
type textarea "Open t"
type textarea "*"
type textarea "Open th"
type textarea "*"
type textarea "Open the"
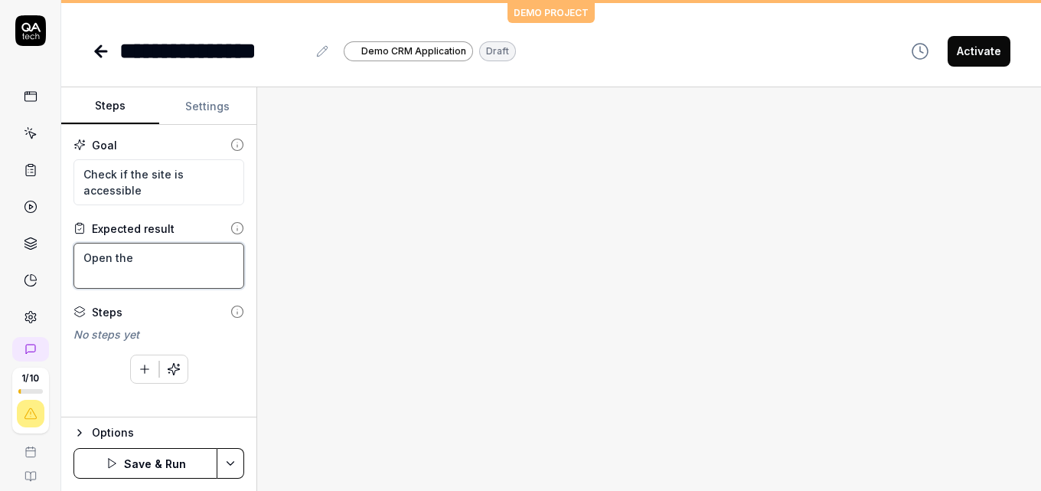
type textarea "*"
type textarea "Open the"
type textarea "*"
type textarea "Open the pa"
type textarea "*"
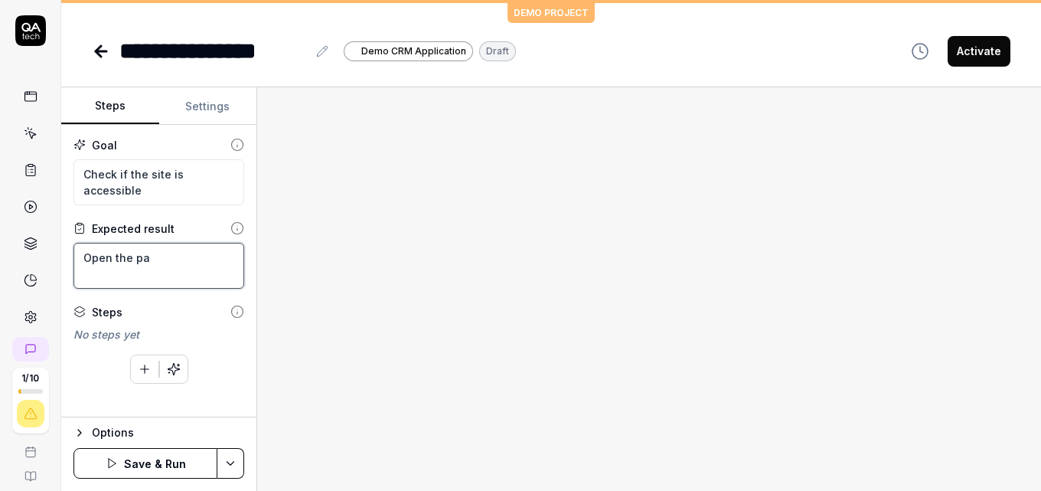
type textarea "Open the p"
type textarea "*"
type textarea "Open the"
type textarea "*"
type textarea "Open the g"
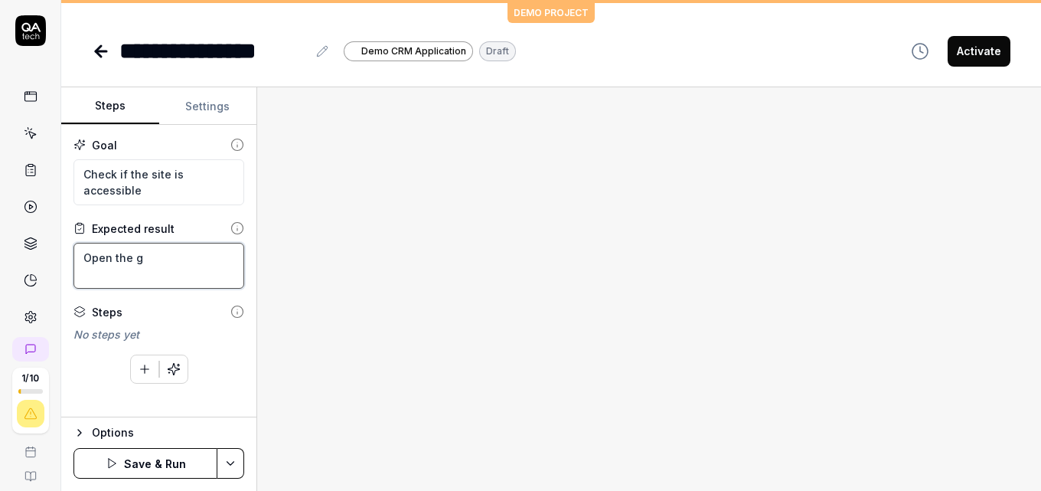
type textarea "*"
type textarea "Open the go"
type textarea "*"
type textarea "Open the goo"
type textarea "*"
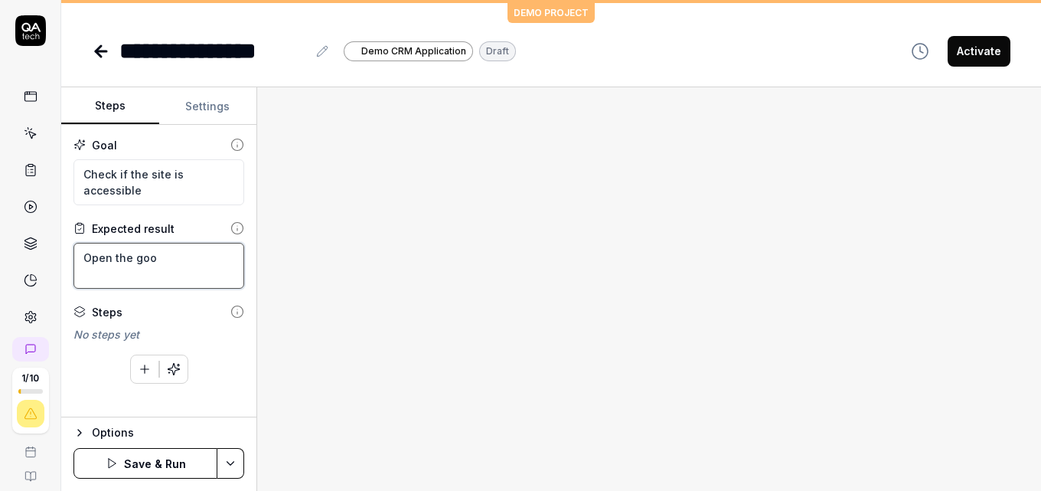
type textarea "Open the goog"
type textarea "*"
type textarea "Open the googl"
type textarea "*"
type textarea "Open the google"
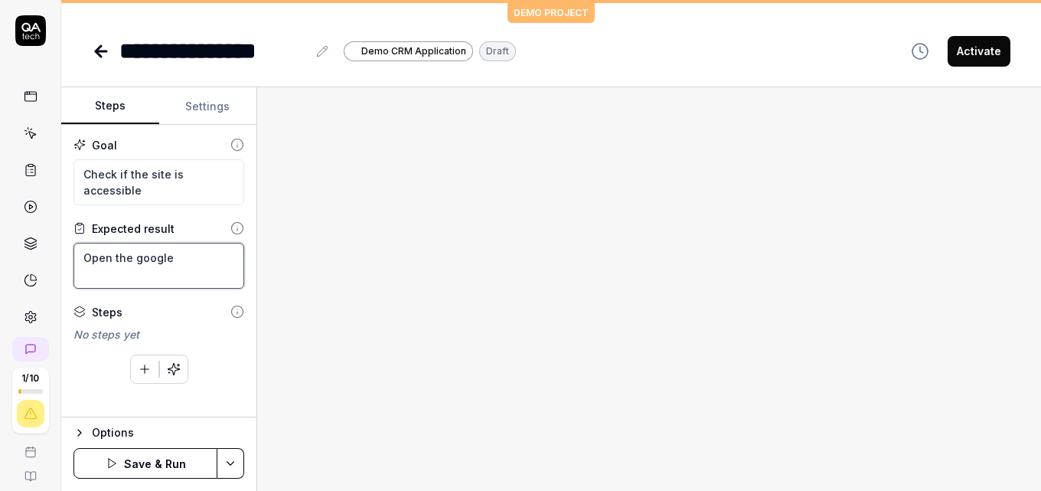
type textarea "*"
type textarea "Open the google~s"
type textarea "*"
type textarea "Open the google~s"
type textarea "*"
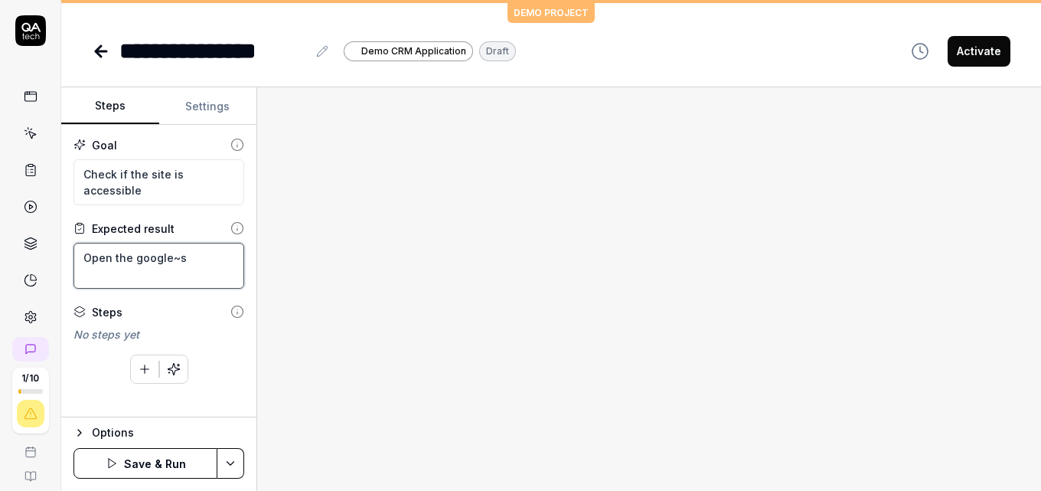
type textarea "Open the google~s"
type textarea "*"
type textarea "Open the google~"
type textarea "*"
type textarea "Open the google"
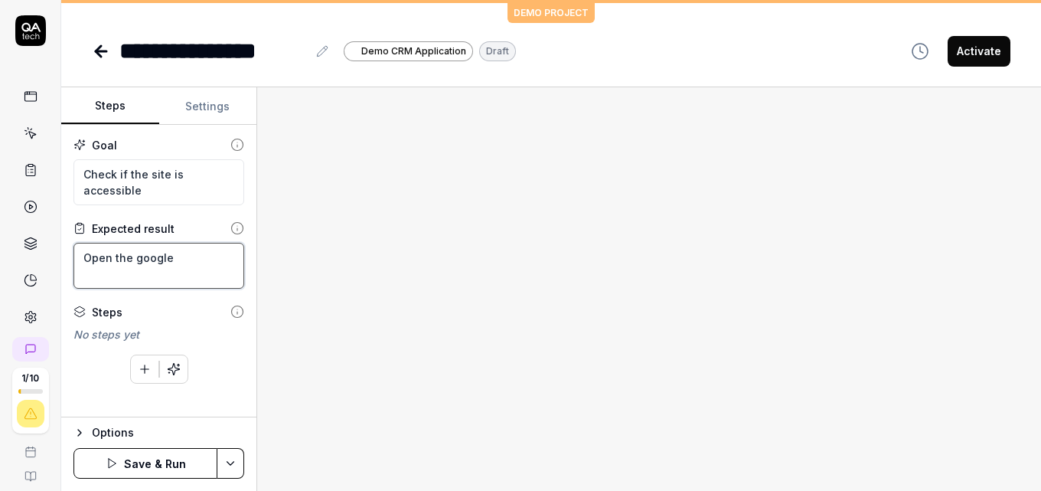
type textarea "*"
type textarea "Open the google´s"
type textarea "*"
type textarea "Open the google´s"
type textarea "*"
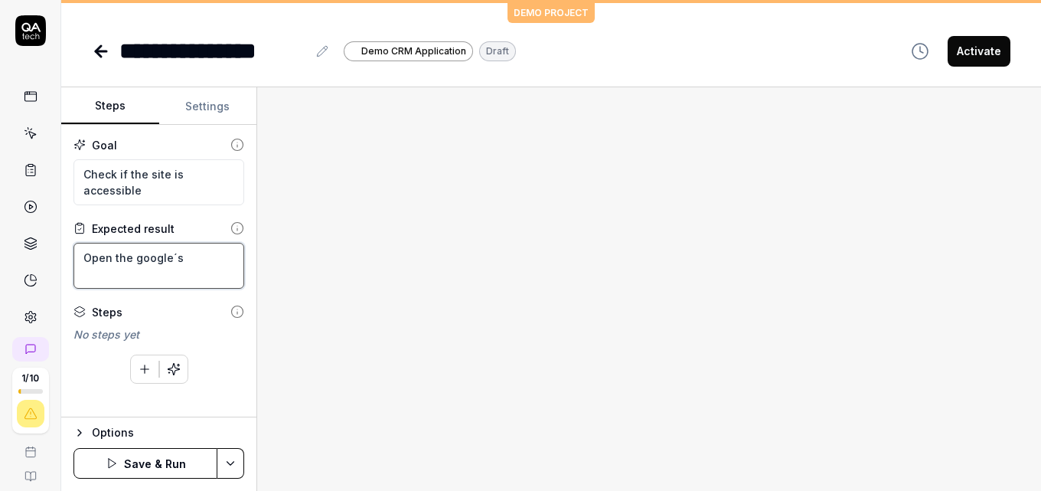
type textarea "Open the google´s"
type textarea "*"
type textarea "Open the google´"
type textarea "*"
type textarea "Open the google"
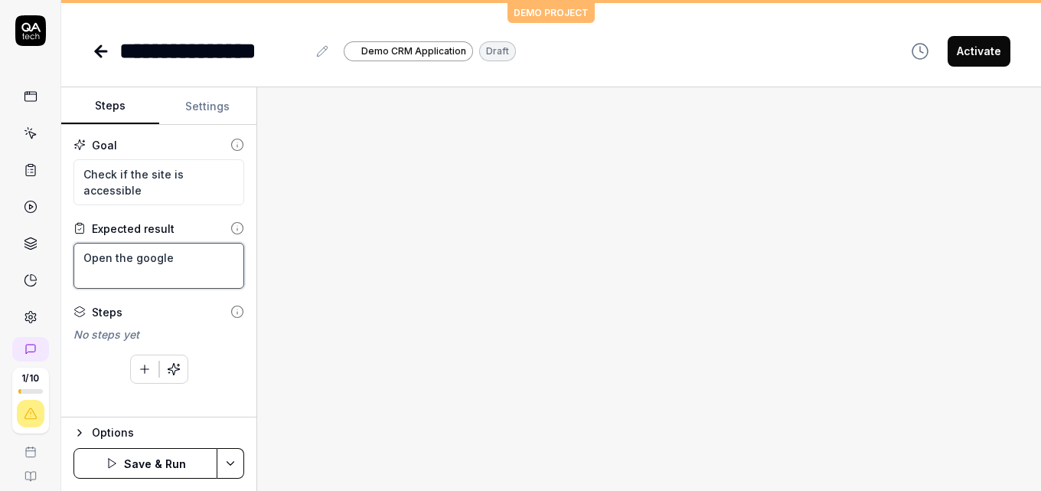
type textarea "*"
type textarea "Open the google'"
type textarea "*"
type textarea "Open the google's"
type textarea "*"
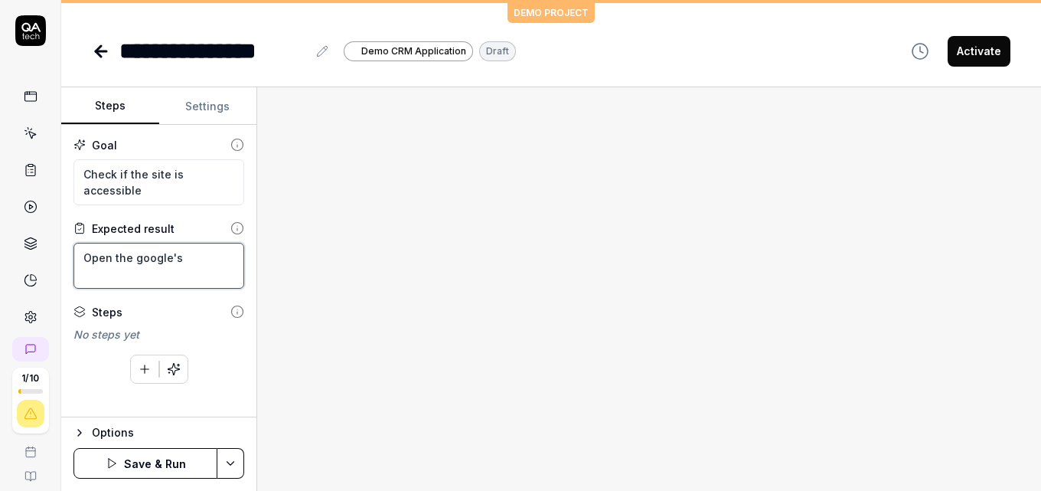
type textarea "Open the google's"
type textarea "*"
type textarea "Open the google's pa"
type textarea "*"
type textarea "Open the google's page"
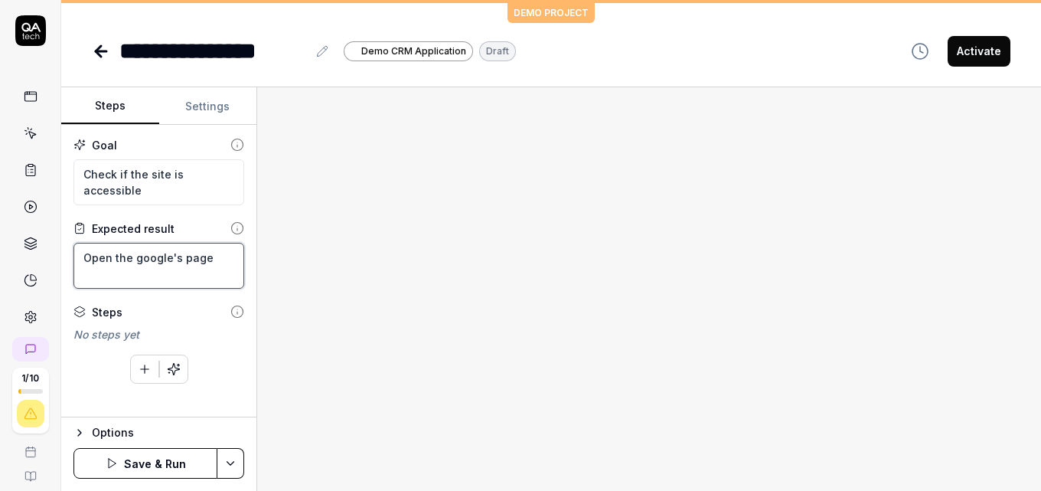
type textarea "*"
type textarea "Open the google's page"
click at [139, 462] on button "Save & Run" at bounding box center [146, 463] width 144 height 31
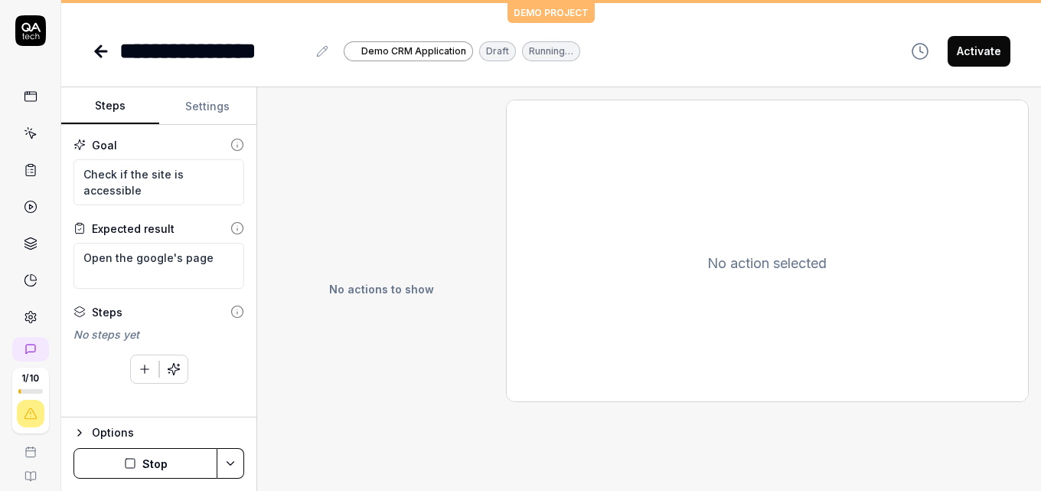
click at [316, 56] on icon at bounding box center [322, 51] width 12 height 12
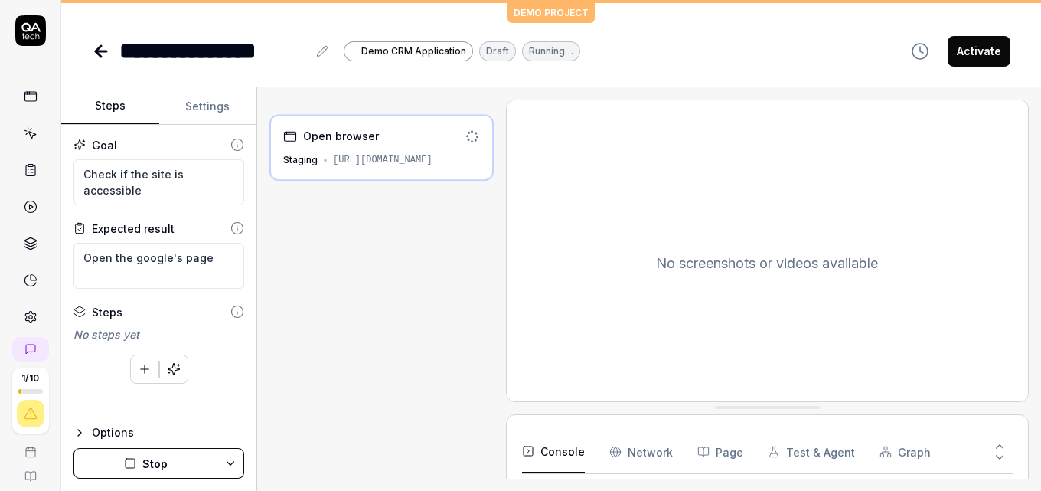
click at [316, 53] on icon at bounding box center [322, 51] width 12 height 12
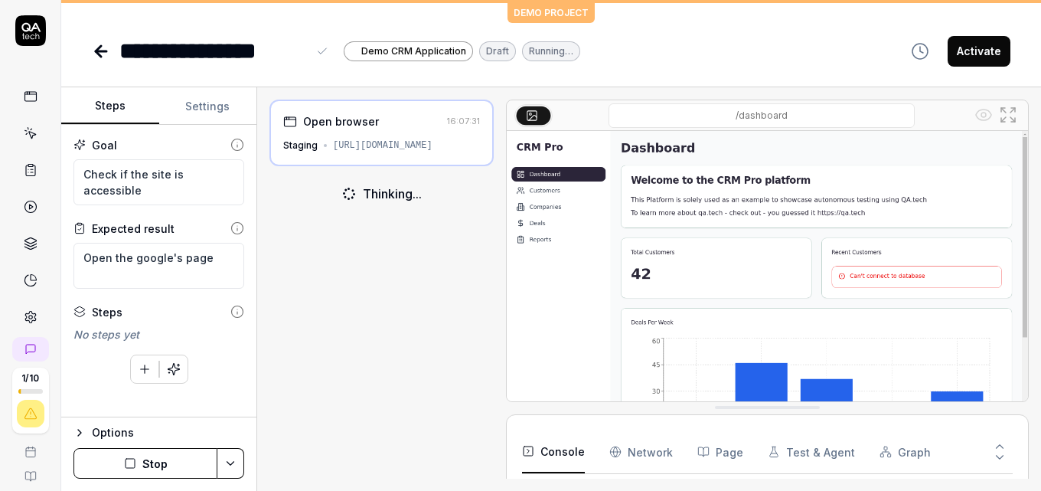
type textarea "*"
click at [301, 49] on div "**********" at bounding box center [213, 51] width 188 height 34
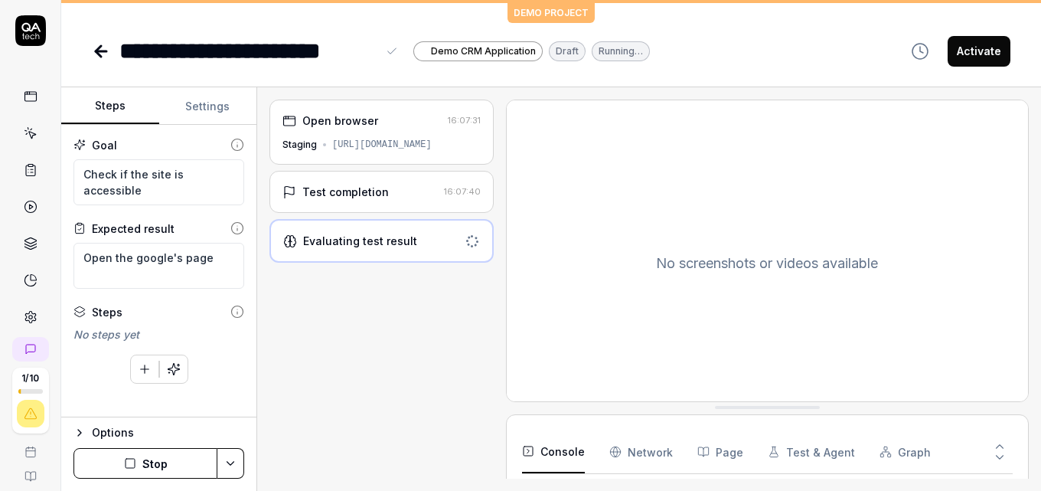
click at [292, 52] on div "**********" at bounding box center [247, 51] width 257 height 34
click at [789, 41] on div "**********" at bounding box center [551, 51] width 919 height 34
type textarea "*"
click at [394, 184] on div "Test completion" at bounding box center [360, 192] width 155 height 16
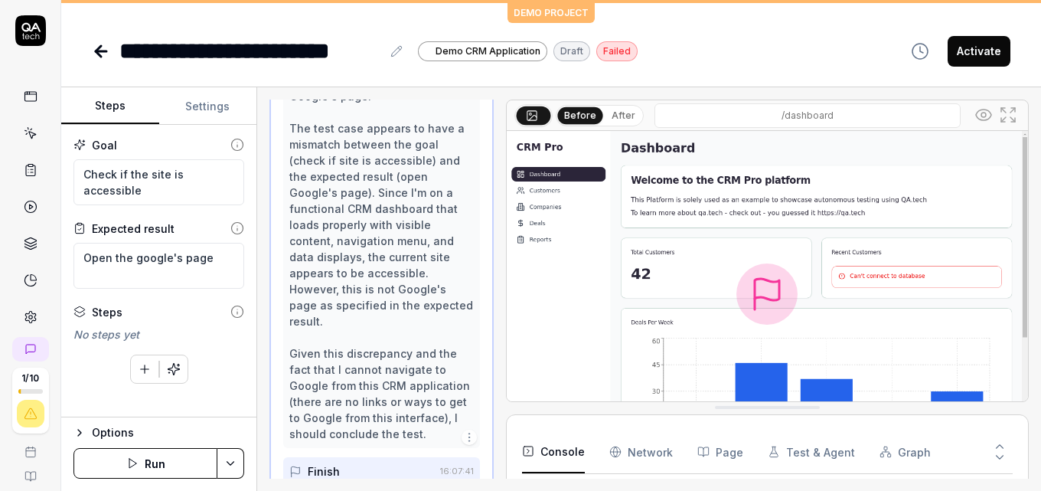
click at [99, 51] on icon at bounding box center [101, 51] width 11 height 0
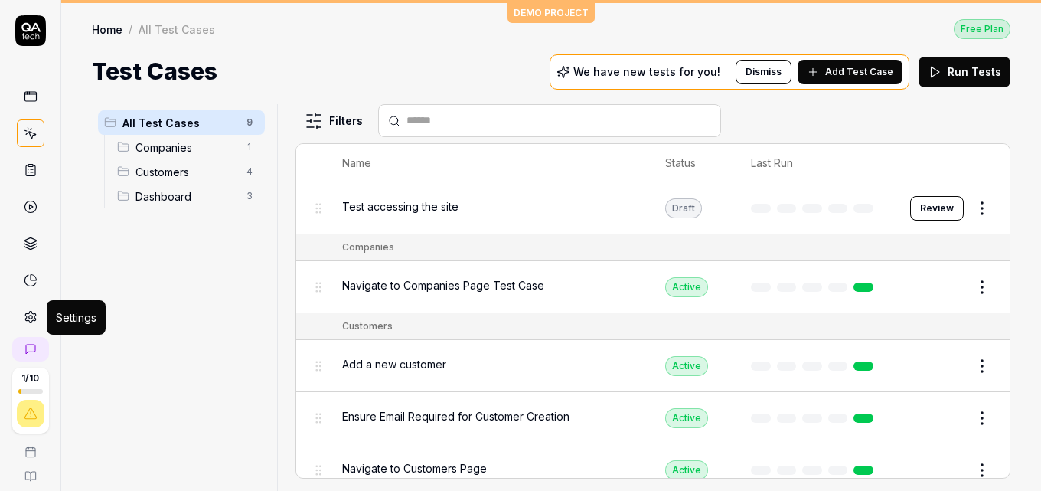
click at [25, 313] on icon at bounding box center [31, 317] width 14 height 14
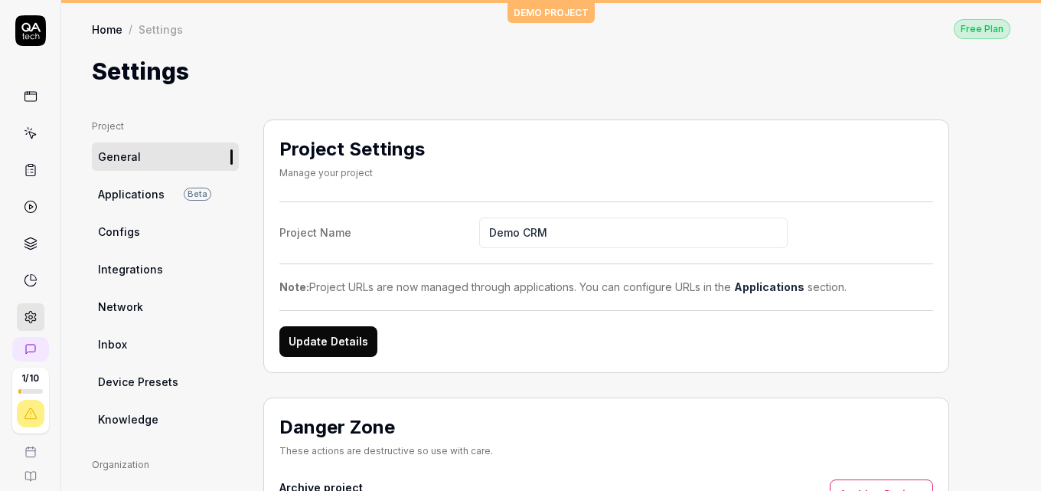
click at [147, 199] on span "Applications" at bounding box center [131, 194] width 67 height 16
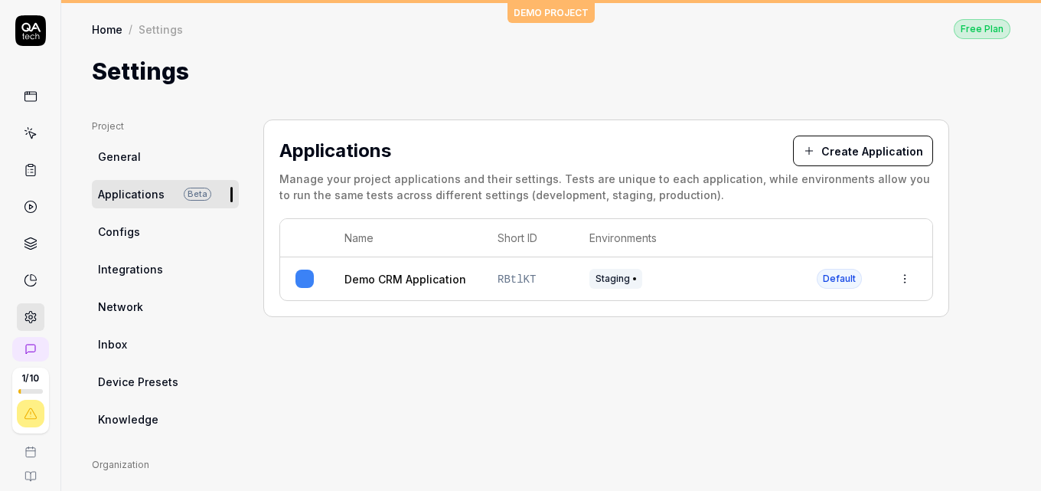
click at [903, 279] on html "1 / 10 p P DEMO PROJECT Home / Settings Free Plan Home / Settings Free Plan Set…" at bounding box center [520, 245] width 1041 height 491
click at [172, 230] on html "1 / 10 p P DEMO PROJECT Home / Settings Free Plan Home / Settings Free Plan Set…" at bounding box center [520, 245] width 1041 height 491
click at [162, 230] on link "Configs" at bounding box center [165, 231] width 147 height 28
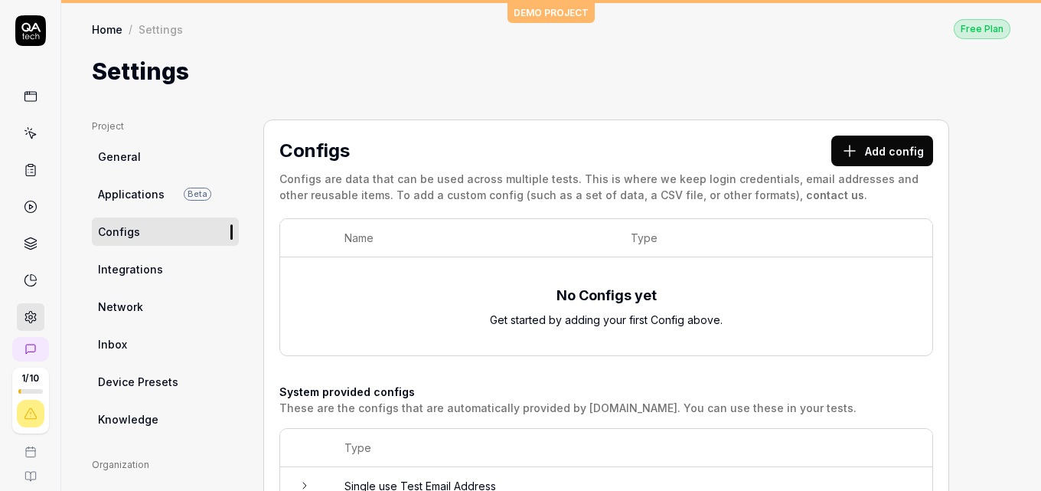
click at [147, 277] on link "Integrations" at bounding box center [165, 269] width 147 height 28
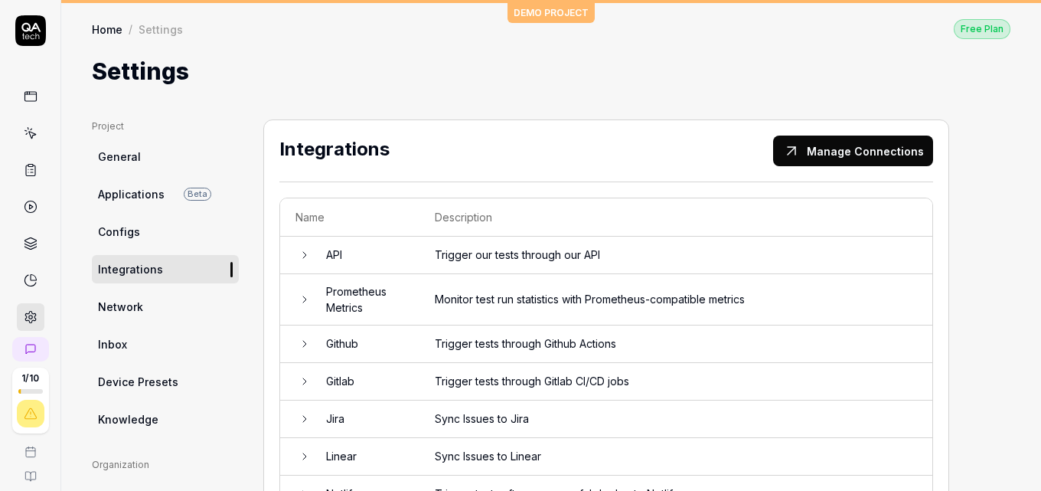
click at [303, 258] on icon at bounding box center [304, 255] width 3 height 6
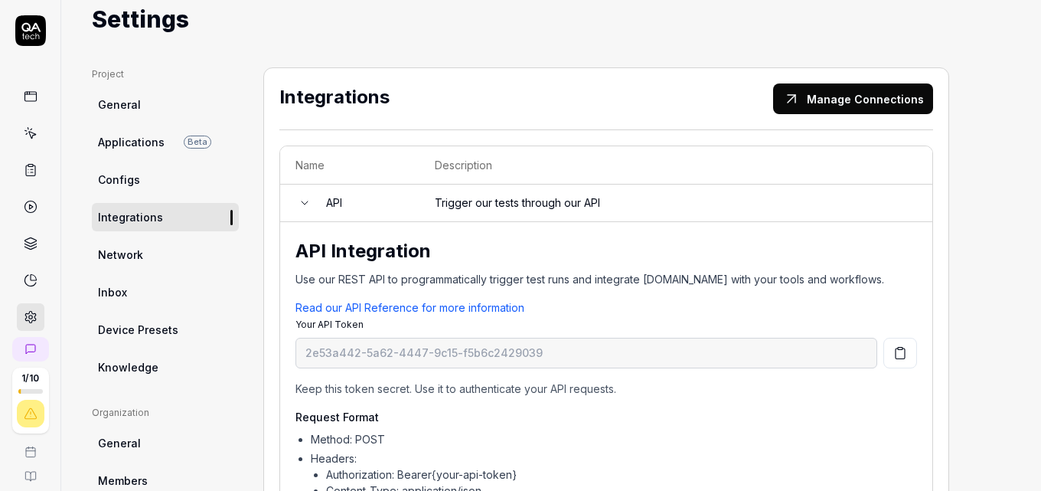
scroll to position [55, 0]
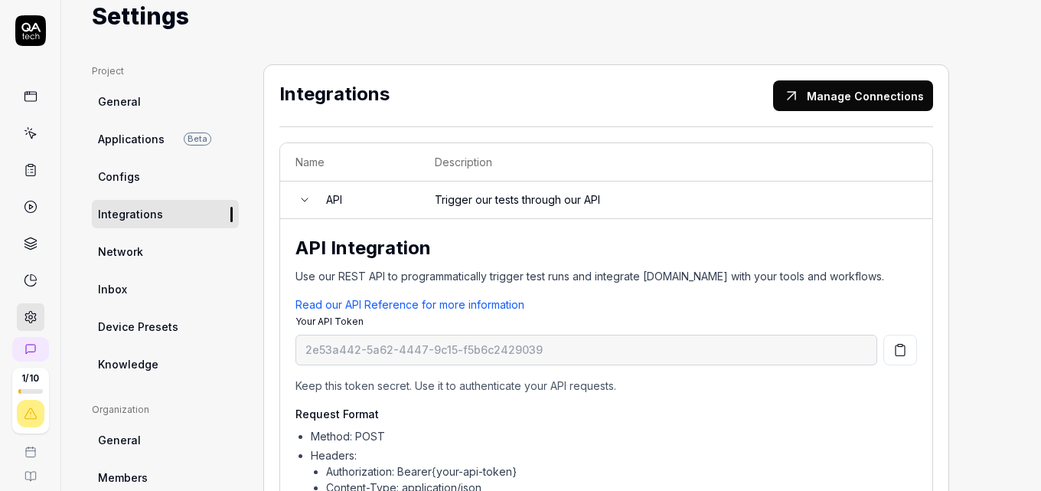
click at [377, 307] on link "Read our API Reference for more information" at bounding box center [410, 304] width 229 height 13
